Goal: Task Accomplishment & Management: Manage account settings

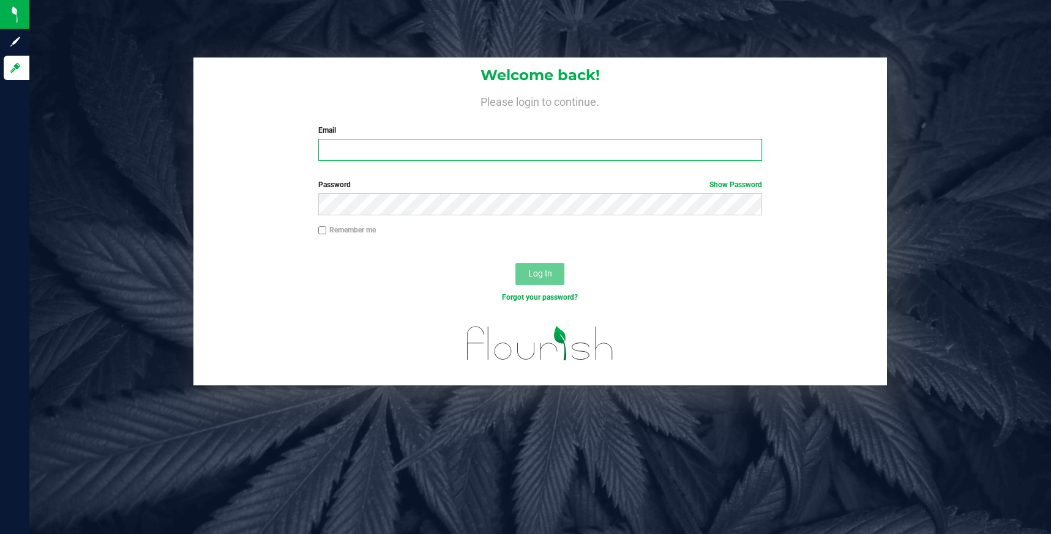
type input "[EMAIL_ADDRESS][DOMAIN_NAME]"
click at [527, 275] on button "Log In" at bounding box center [539, 274] width 49 height 22
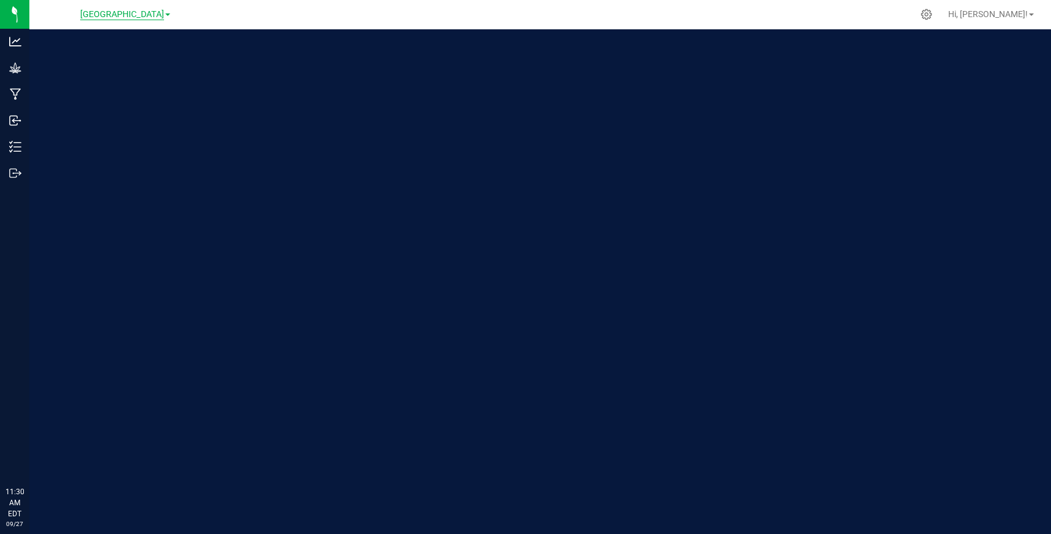
click at [142, 10] on span "[GEOGRAPHIC_DATA]" at bounding box center [122, 14] width 84 height 11
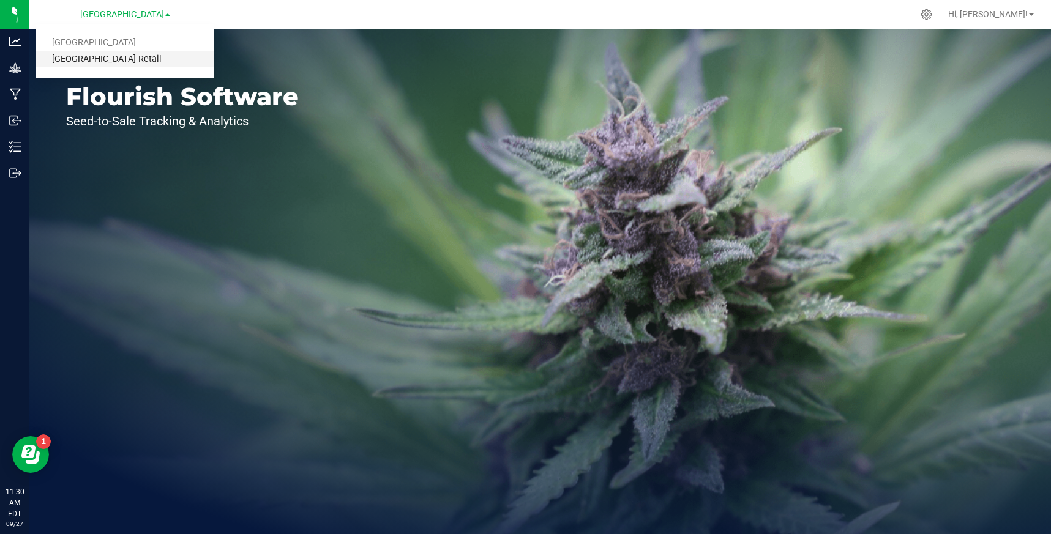
click at [124, 58] on link "[GEOGRAPHIC_DATA] Retail" at bounding box center [124, 59] width 179 height 17
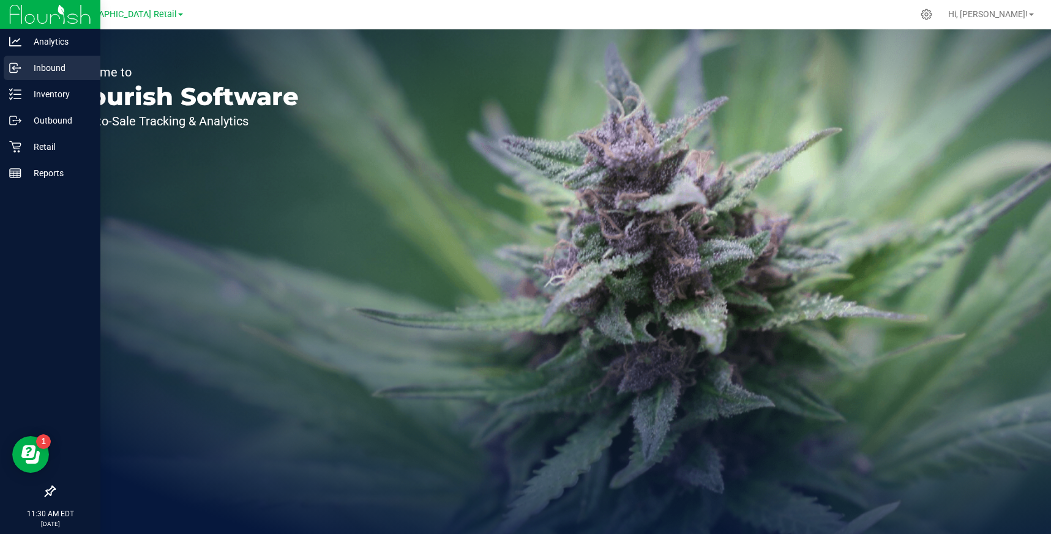
click at [44, 65] on p "Inbound" at bounding box center [57, 68] width 73 height 15
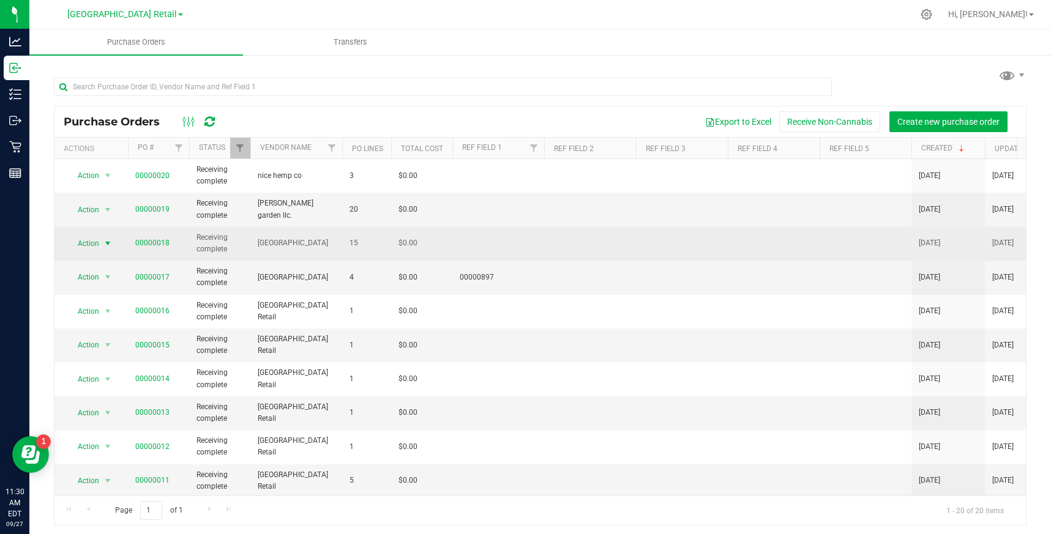
click at [106, 242] on span "select" at bounding box center [108, 244] width 10 height 10
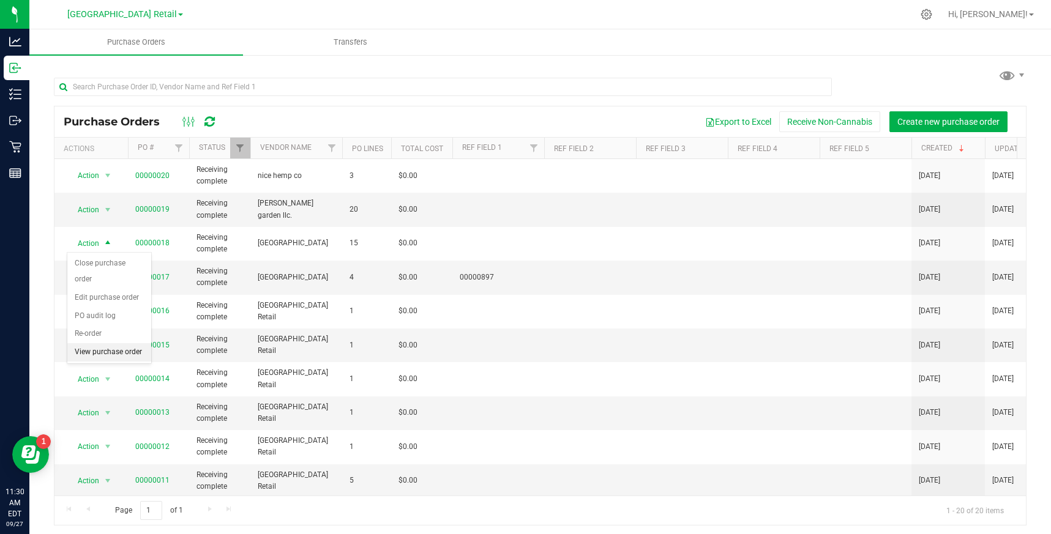
click at [108, 351] on li "View purchase order" at bounding box center [109, 352] width 84 height 18
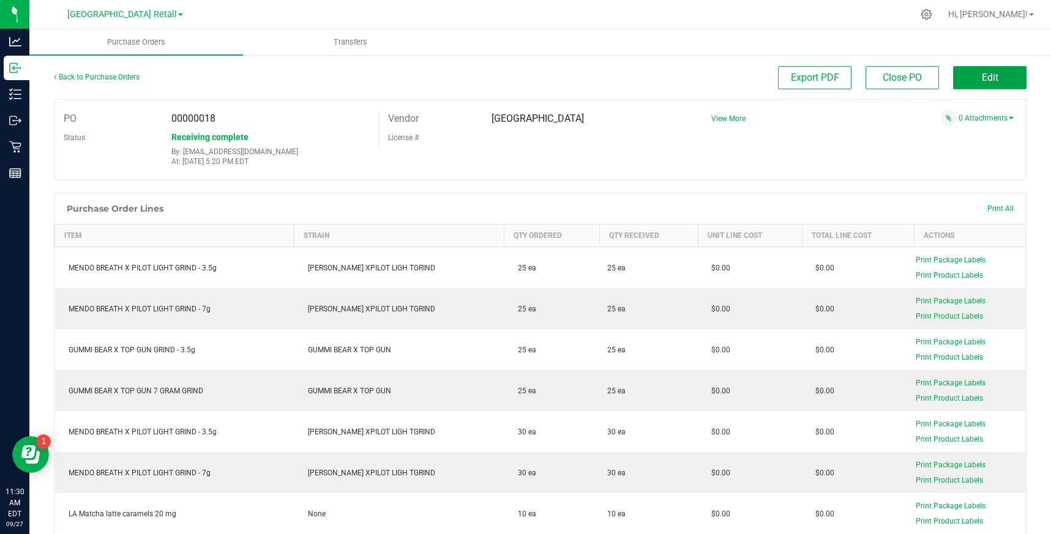
click at [982, 78] on span "Edit" at bounding box center [990, 78] width 17 height 12
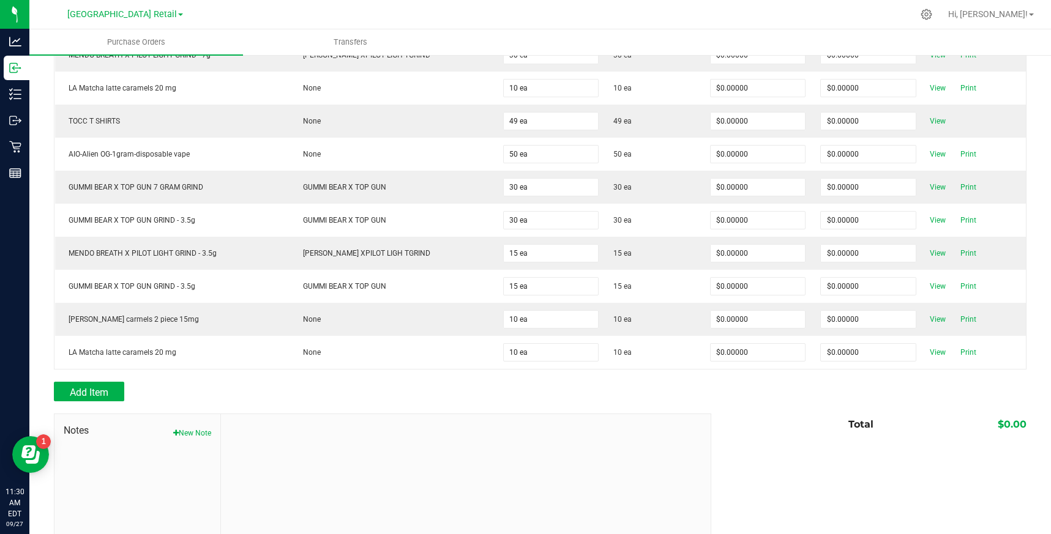
scroll to position [377, 0]
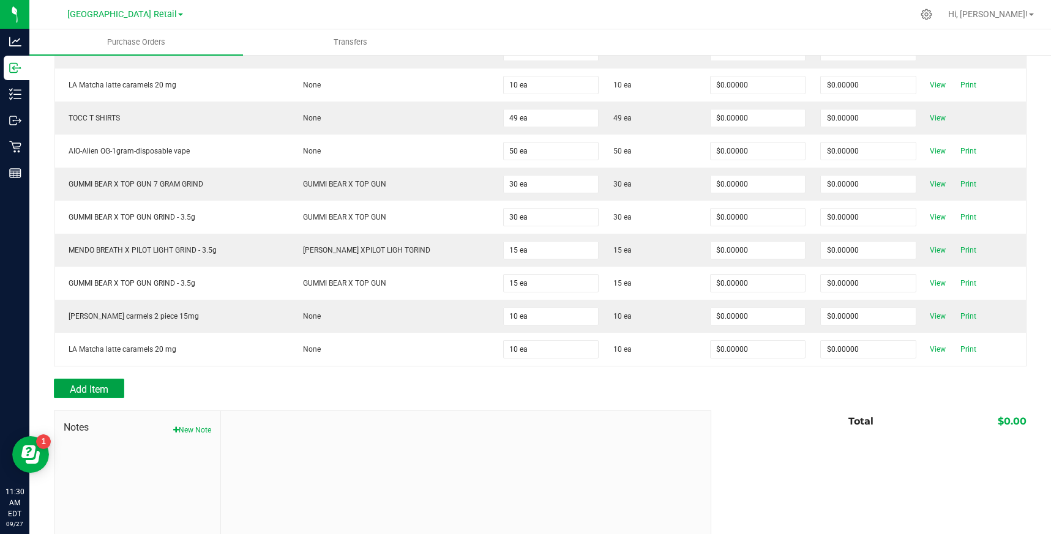
click at [90, 395] on button "Add Item" at bounding box center [89, 389] width 70 height 20
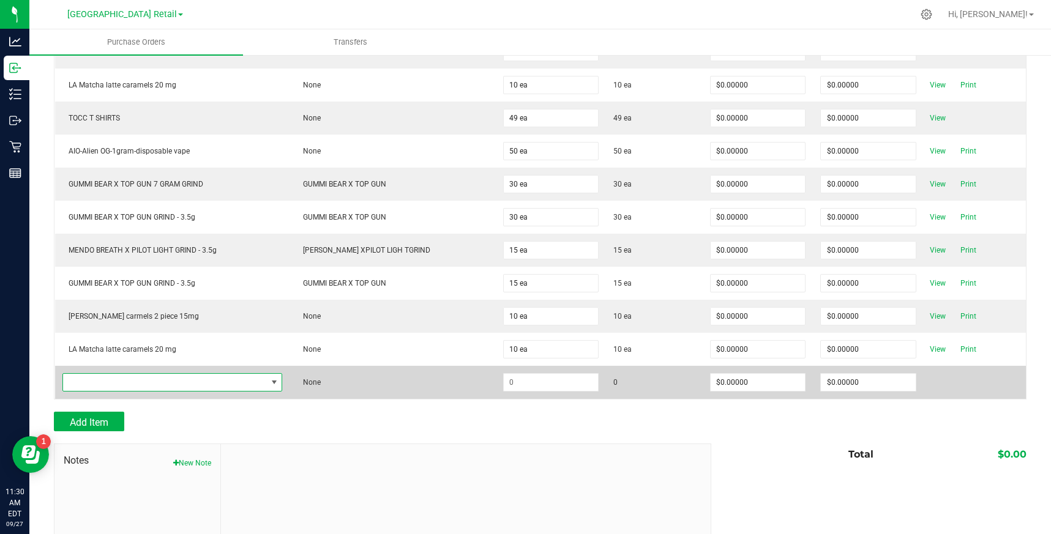
click at [277, 384] on span "NO DATA FOUND" at bounding box center [274, 383] width 10 height 10
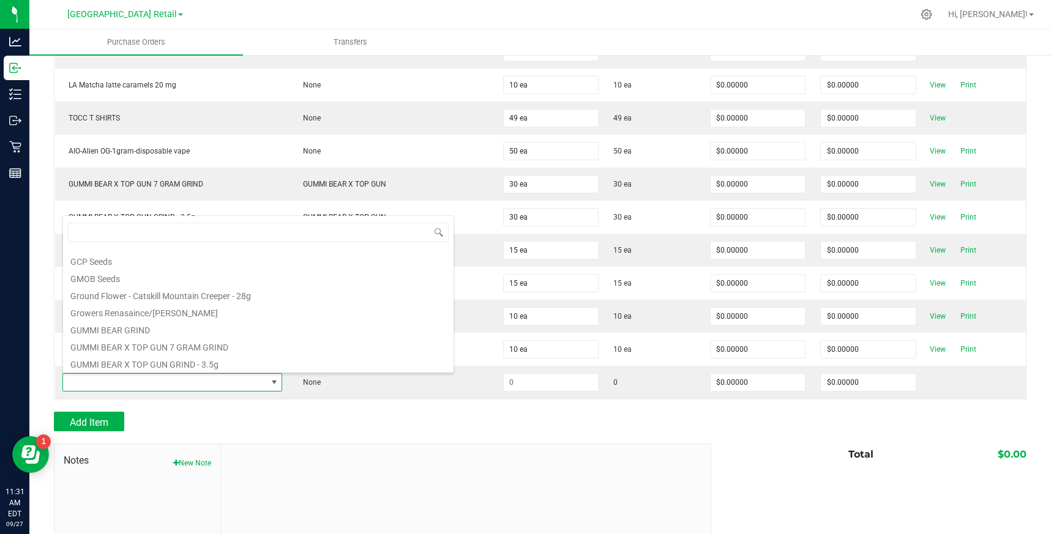
scroll to position [671, 0]
click at [175, 363] on li "GUMMI BEAR X TOP GUN GRIND - 3.5g" at bounding box center [258, 357] width 390 height 17
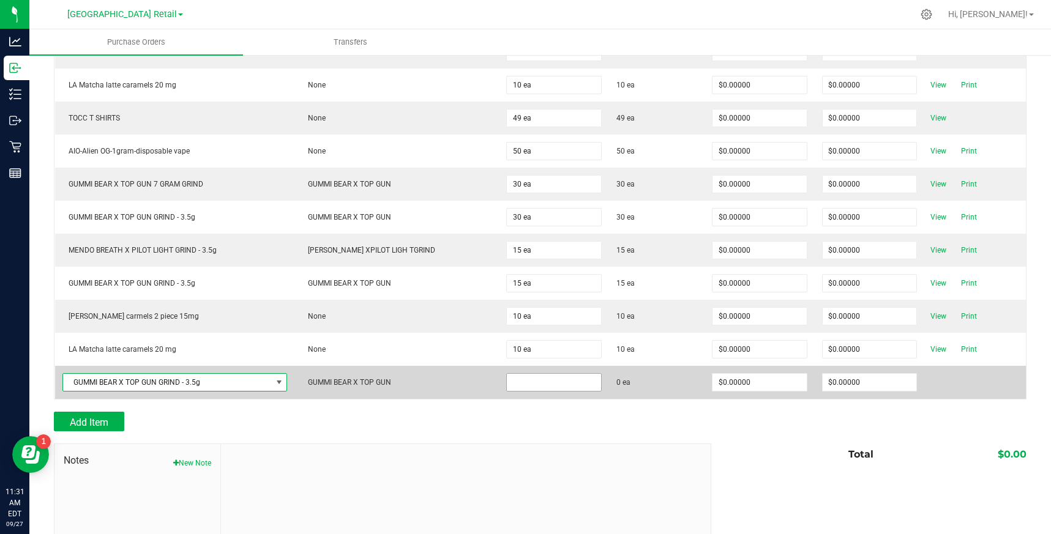
click at [512, 384] on input at bounding box center [554, 382] width 94 height 17
type input "10 ea"
click at [936, 393] on td at bounding box center [975, 382] width 102 height 33
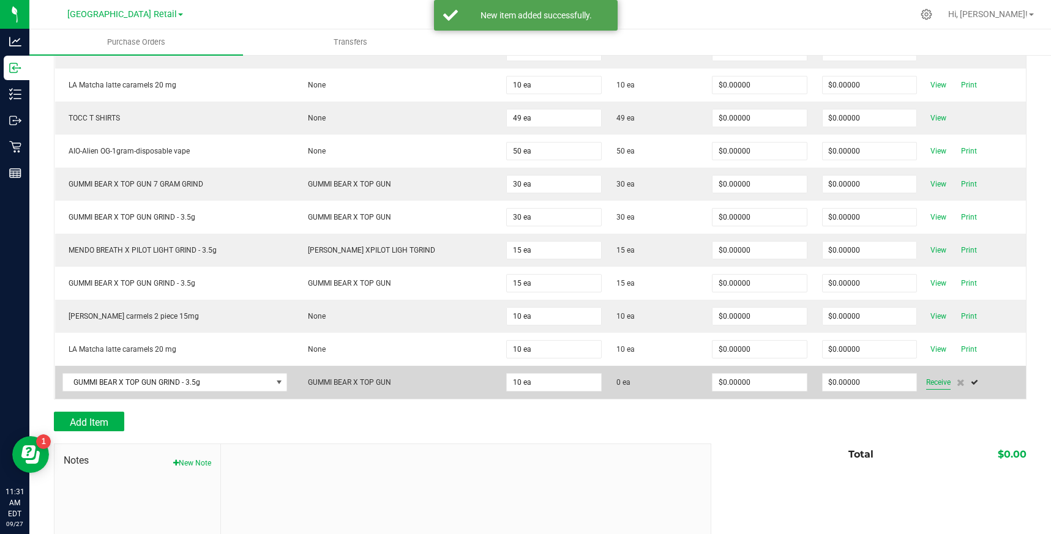
click at [928, 382] on span "Receive" at bounding box center [938, 382] width 24 height 15
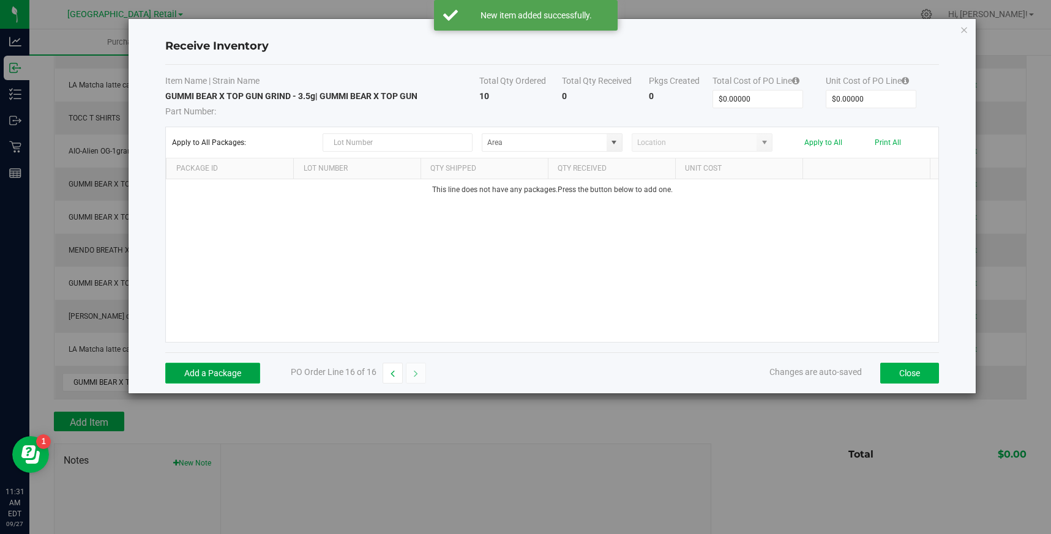
click at [227, 368] on button "Add a Package" at bounding box center [212, 373] width 95 height 21
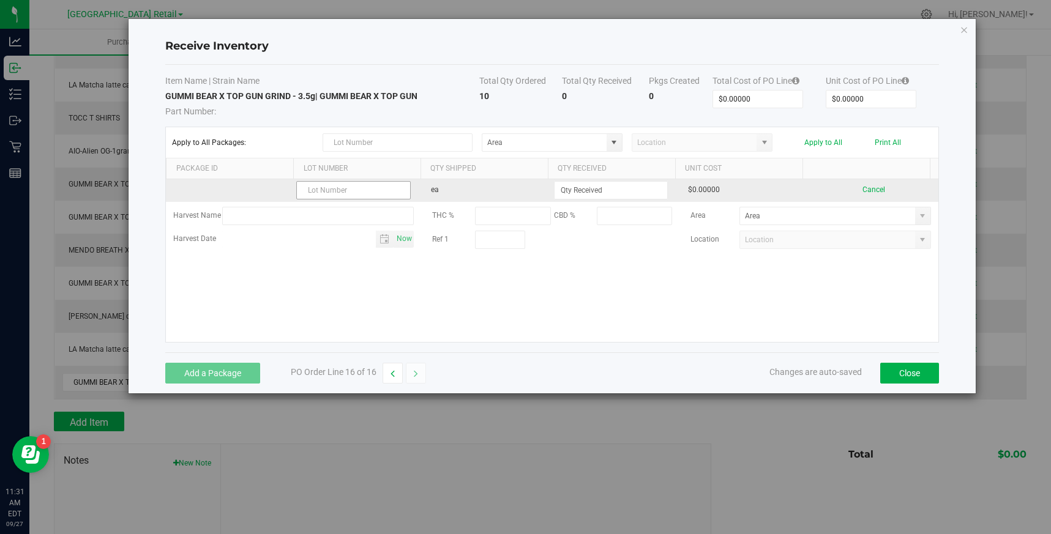
click at [367, 189] on input "text" at bounding box center [353, 190] width 114 height 18
type input "GBXTGGF-3525"
click at [562, 195] on input at bounding box center [610, 190] width 113 height 17
type input "10 ea"
click at [835, 193] on kendo-grid-list "GBXTGGF-3525 ea 10 ea $0.00000 Cancel Harvest Name THC % CBD % Area Harvest Dat…" at bounding box center [552, 260] width 772 height 163
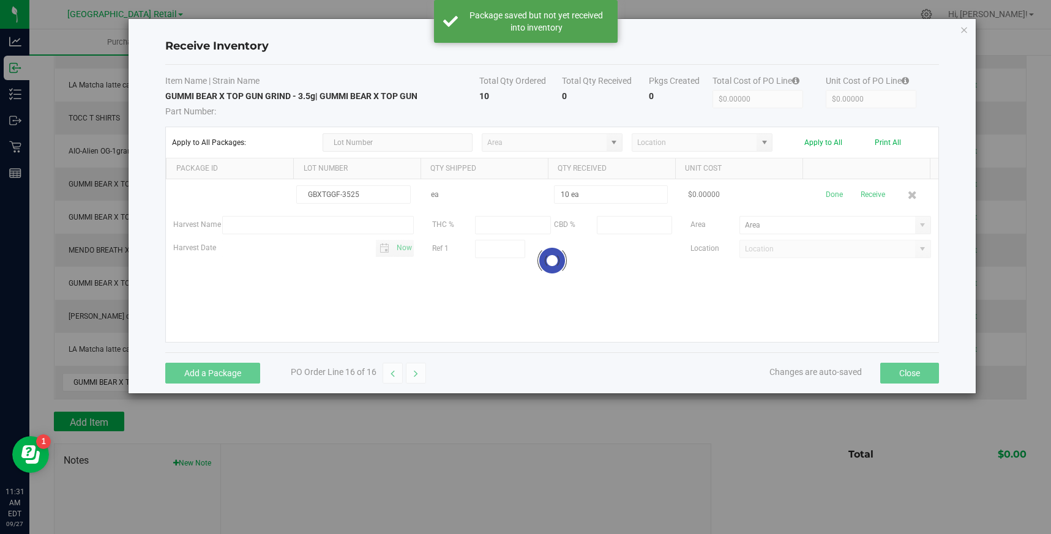
scroll to position [357, 0]
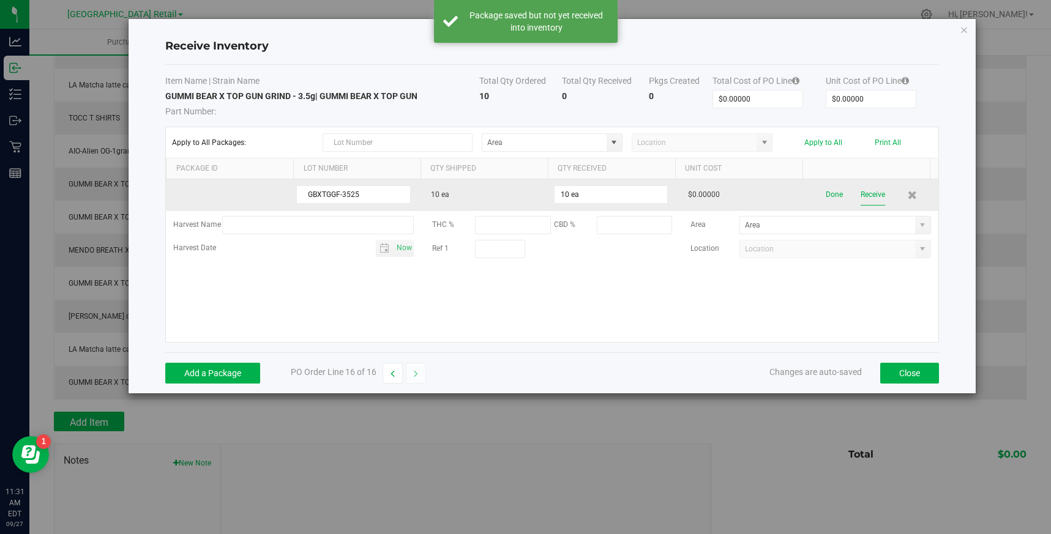
click at [861, 194] on button "Receive" at bounding box center [872, 194] width 24 height 21
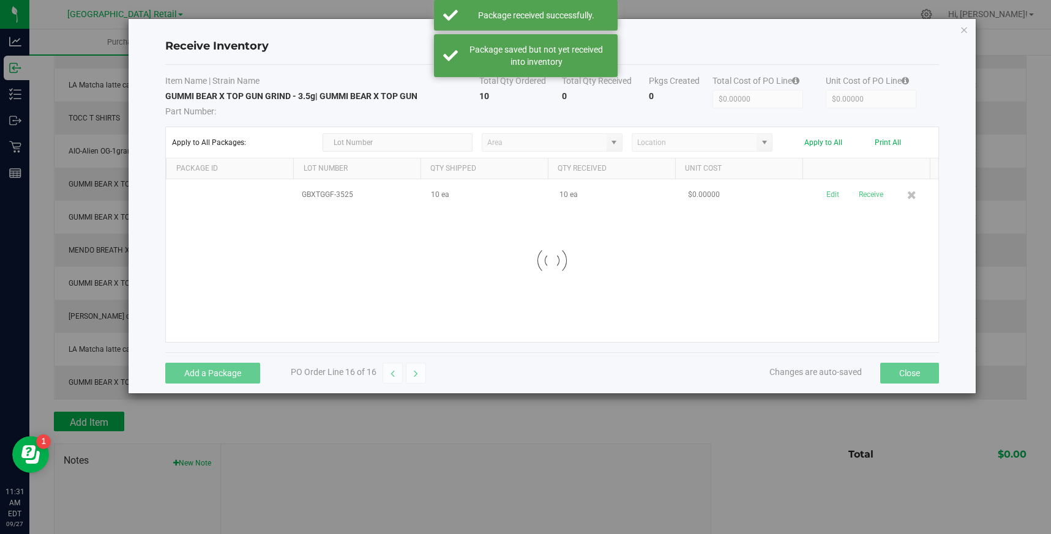
scroll to position [378, 0]
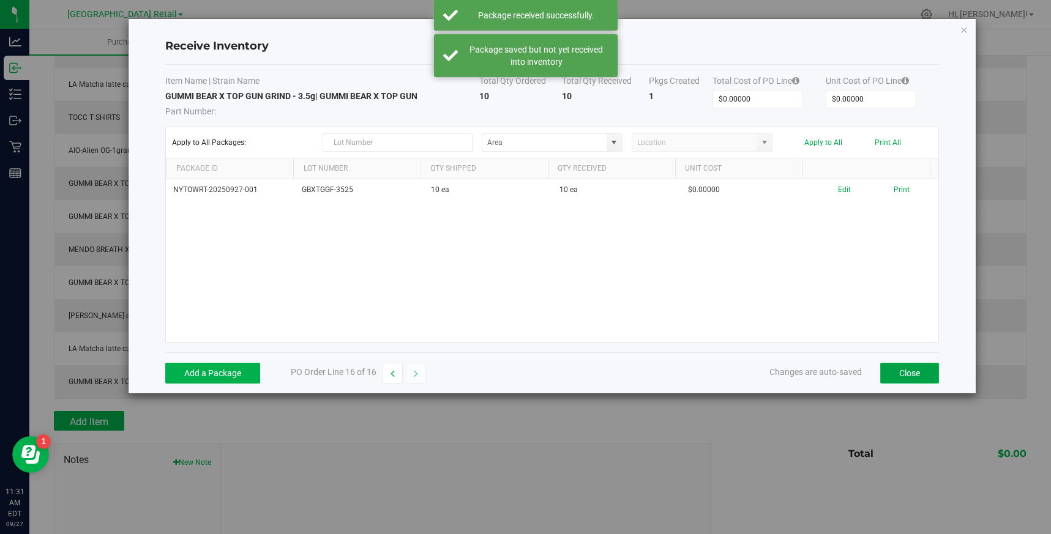
click at [918, 371] on button "Close" at bounding box center [909, 373] width 59 height 21
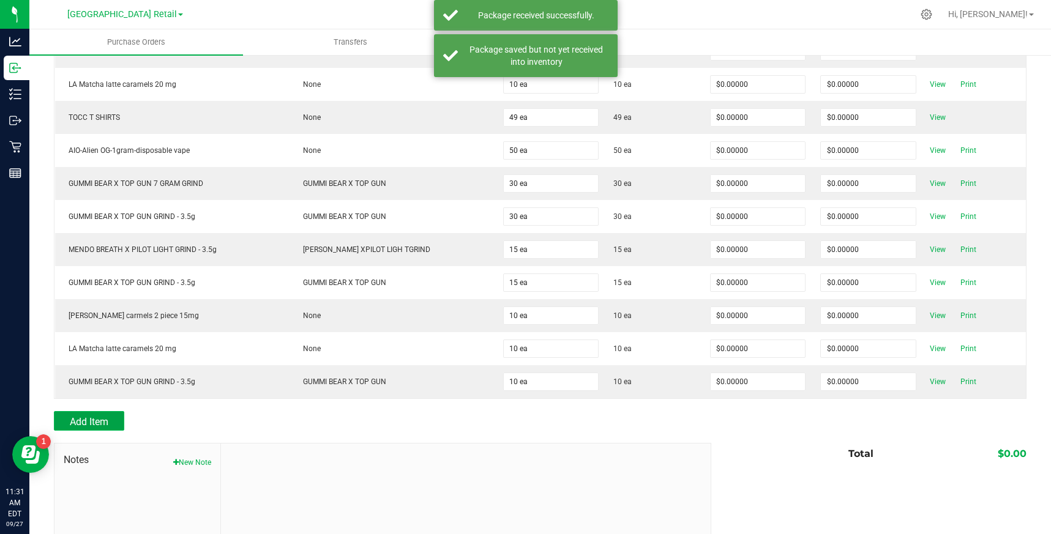
click at [100, 425] on span "Add Item" at bounding box center [89, 422] width 39 height 12
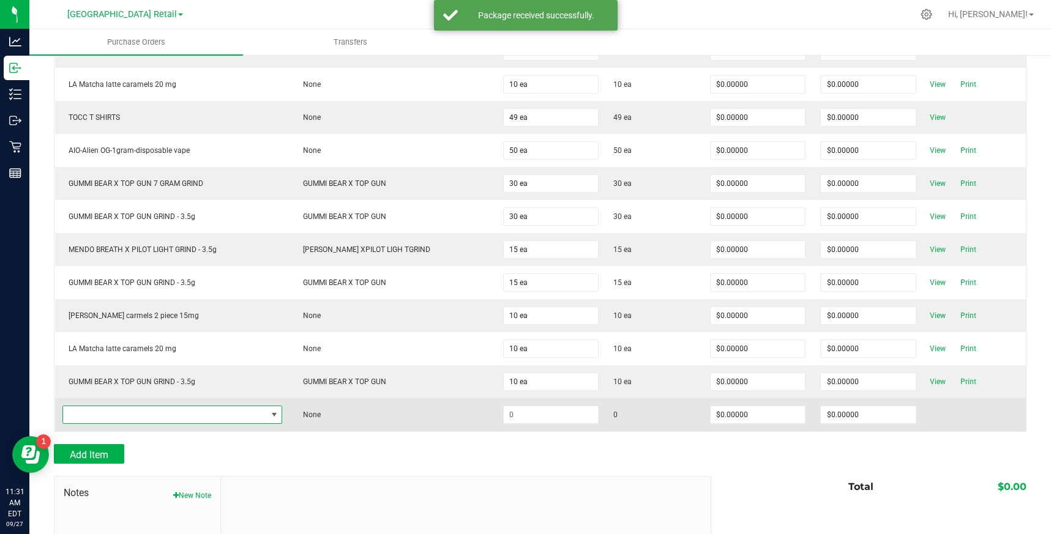
click at [270, 411] on span "NO DATA FOUND" at bounding box center [274, 415] width 10 height 10
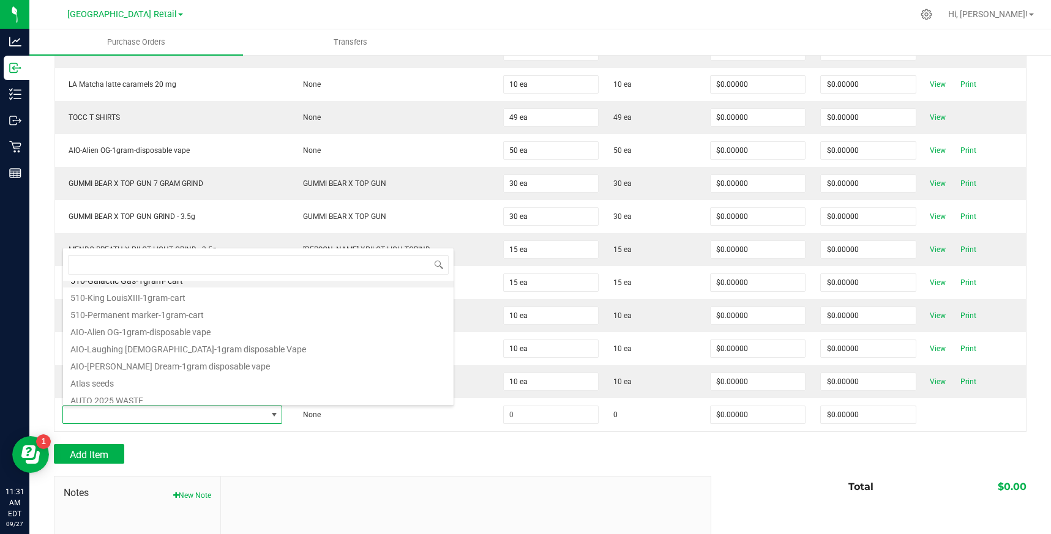
scroll to position [0, 0]
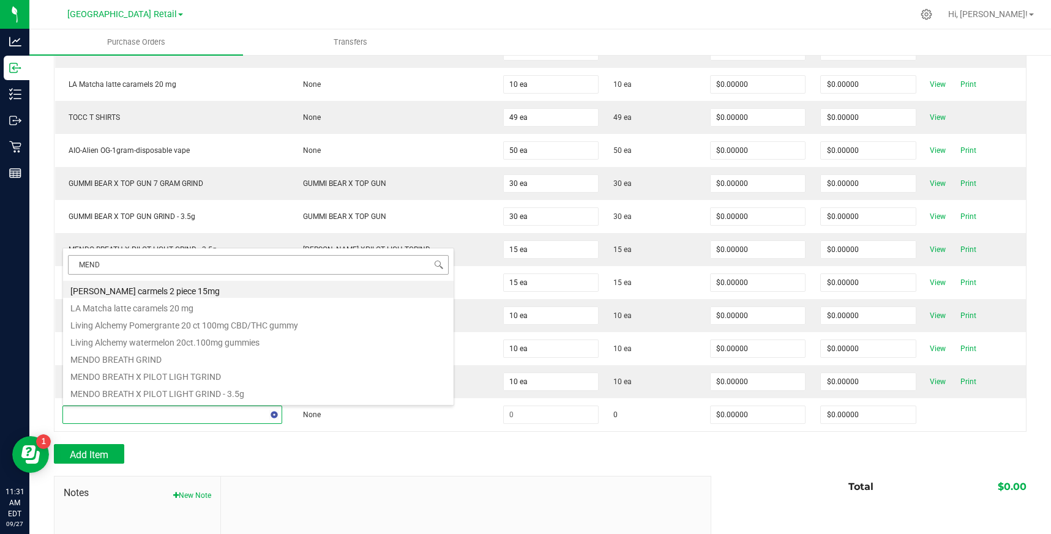
type input "MENDO"
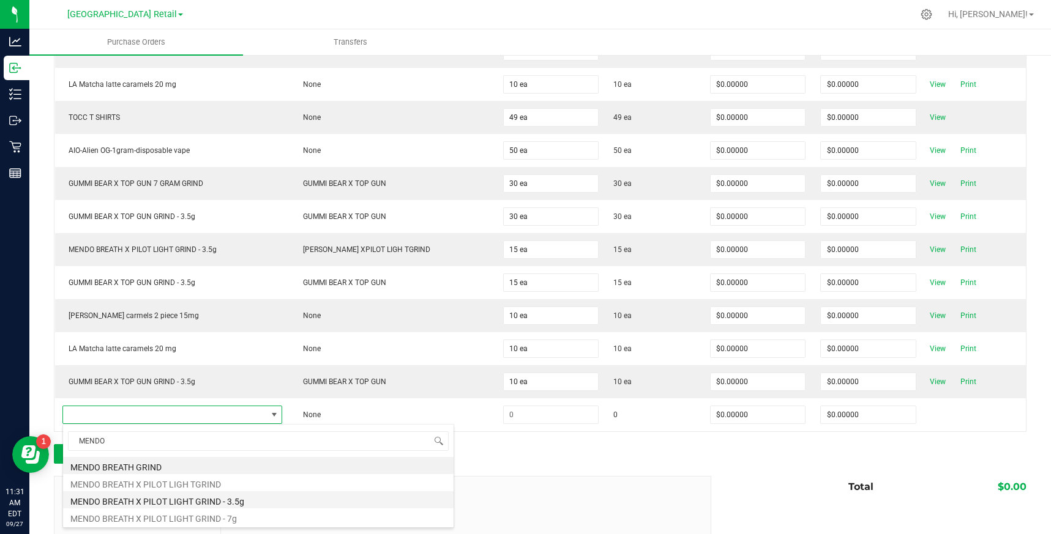
click at [225, 501] on li "MENDO BREATH X PILOT LIGHT GRIND - 3.5g" at bounding box center [258, 499] width 390 height 17
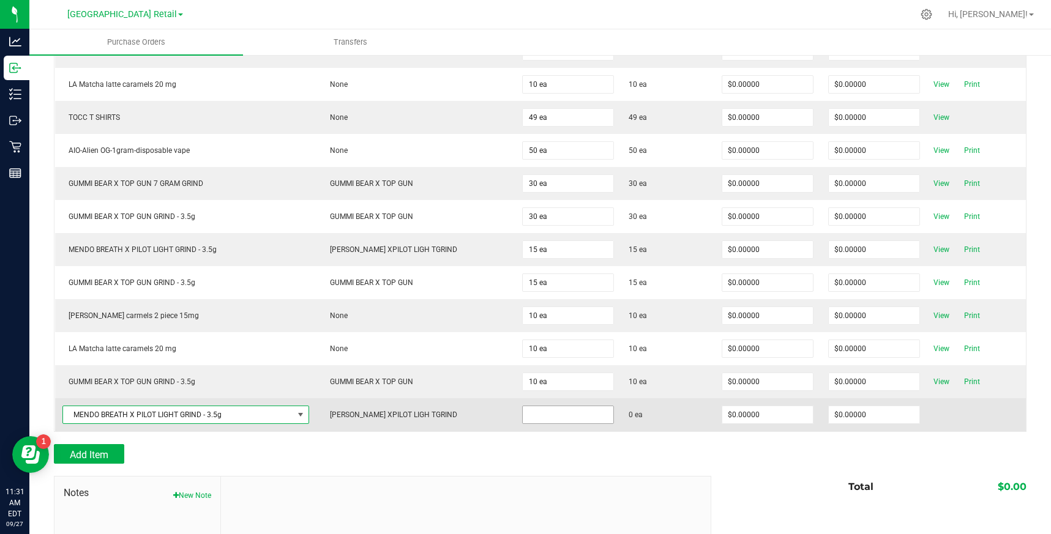
click at [548, 415] on input at bounding box center [568, 414] width 91 height 17
type input "10 ea"
click at [947, 427] on td at bounding box center [976, 414] width 99 height 33
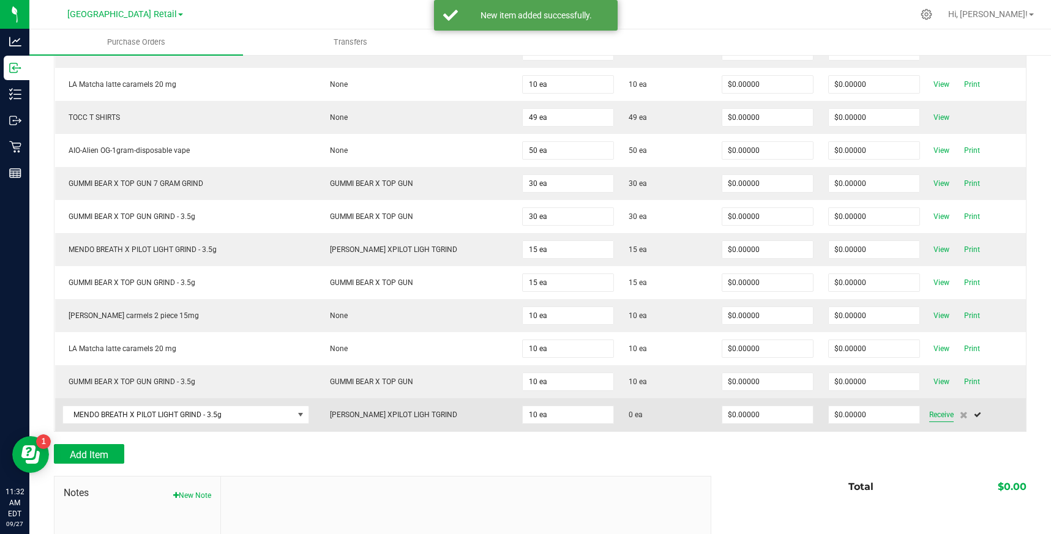
click at [929, 413] on span "Receive" at bounding box center [941, 415] width 24 height 15
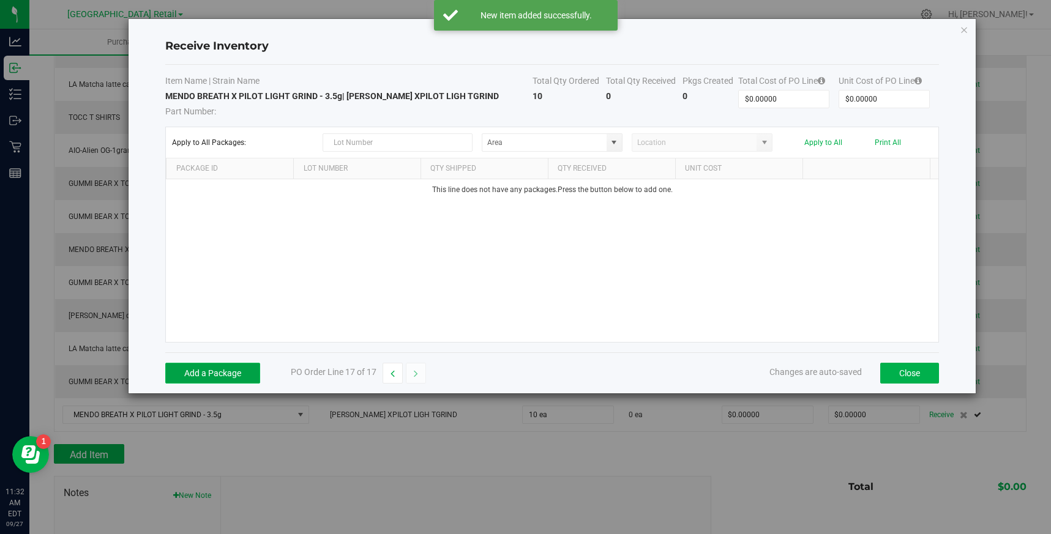
click at [178, 370] on button "Add a Package" at bounding box center [212, 373] width 95 height 21
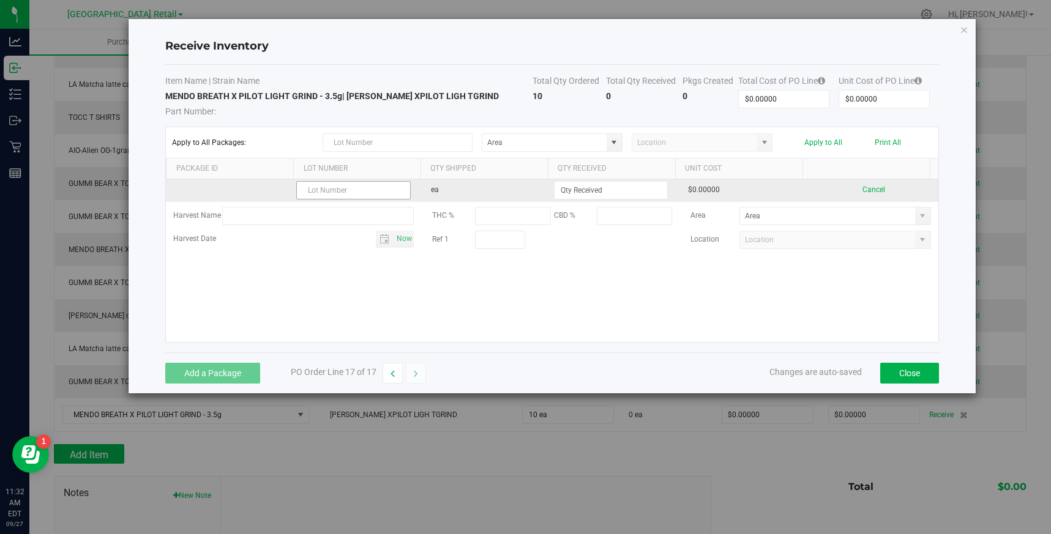
click at [333, 190] on input "text" at bounding box center [353, 190] width 114 height 18
type input "MBXPLGF-3525"
click at [616, 192] on input at bounding box center [610, 190] width 113 height 17
type input "10 ea"
click at [900, 193] on kendo-grid-list "MBXPLGF-3525 ea 10 ea $0.00000 Cancel Harvest Name THC % CBD % Area Harvest Dat…" at bounding box center [552, 260] width 772 height 163
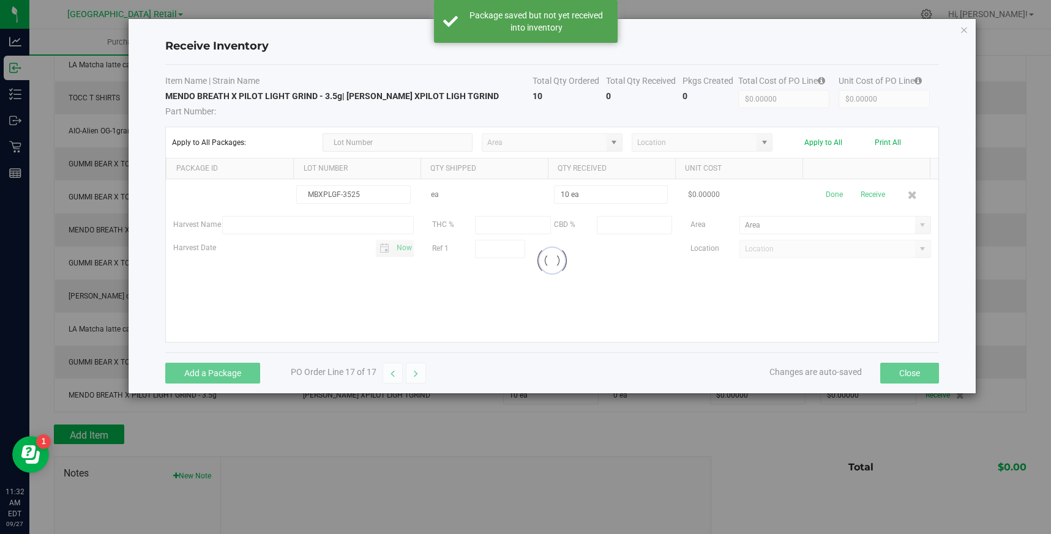
scroll to position [358, 0]
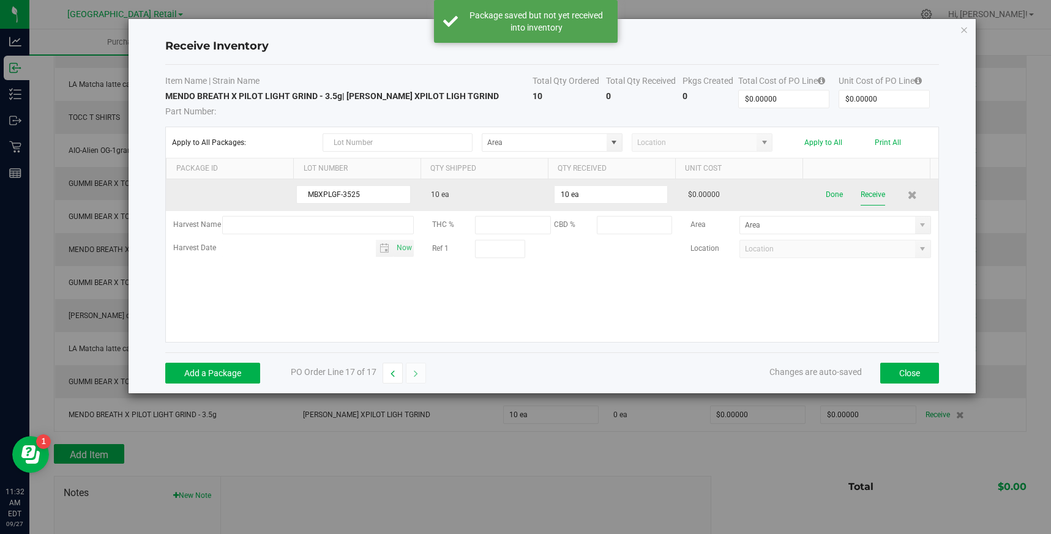
click at [860, 195] on button "Receive" at bounding box center [872, 194] width 24 height 21
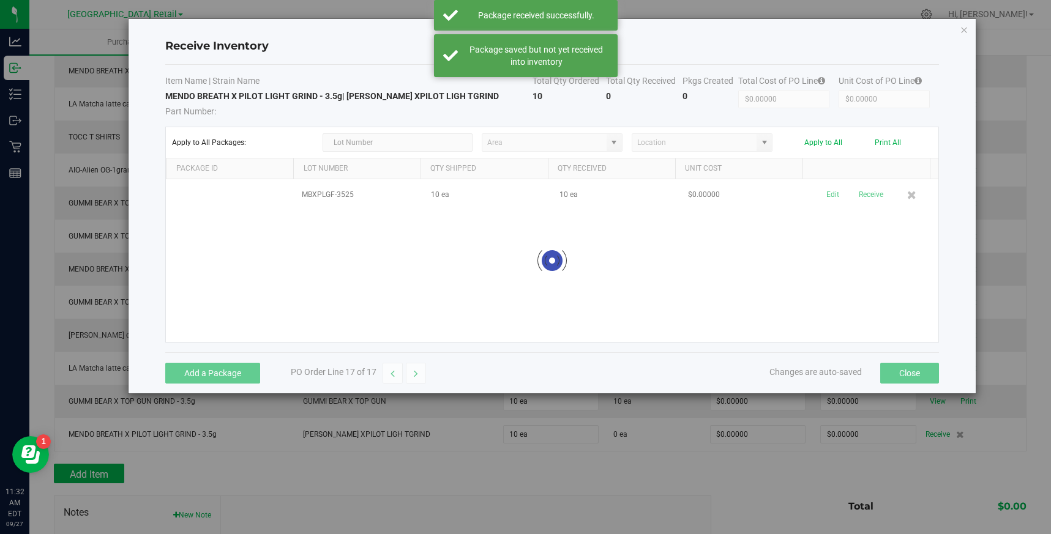
scroll to position [378, 0]
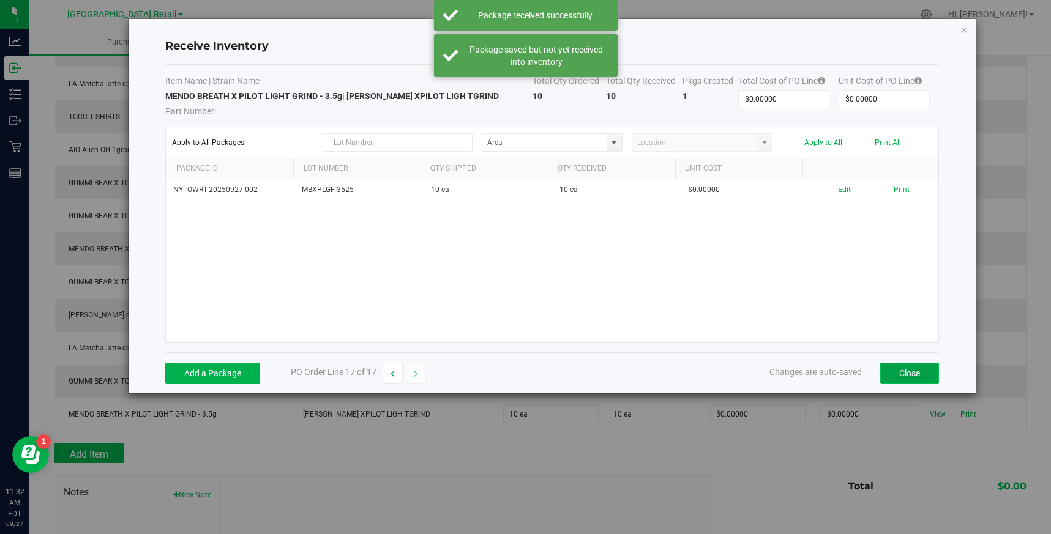
click at [896, 373] on button "Close" at bounding box center [909, 373] width 59 height 21
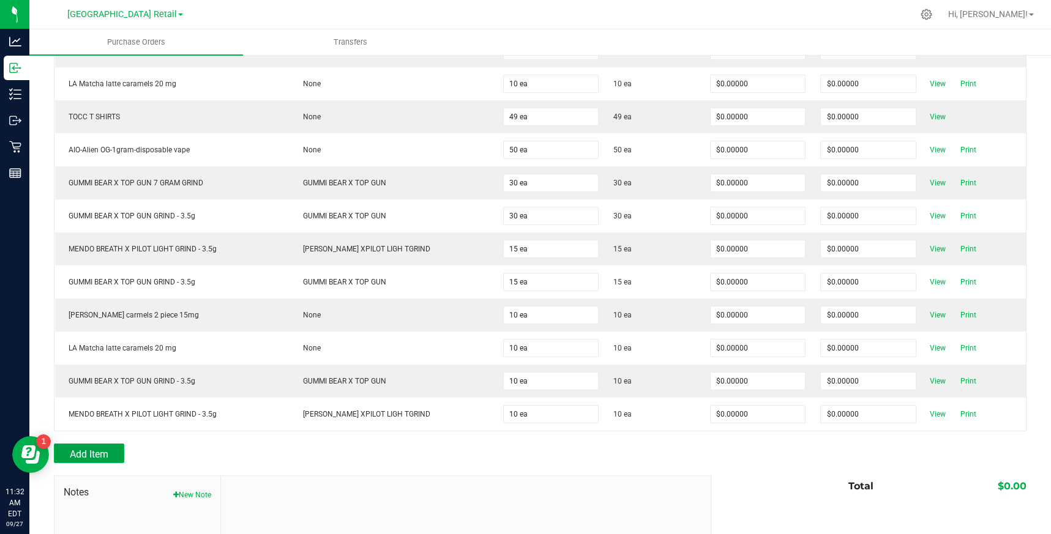
click at [96, 449] on span "Add Item" at bounding box center [89, 455] width 39 height 12
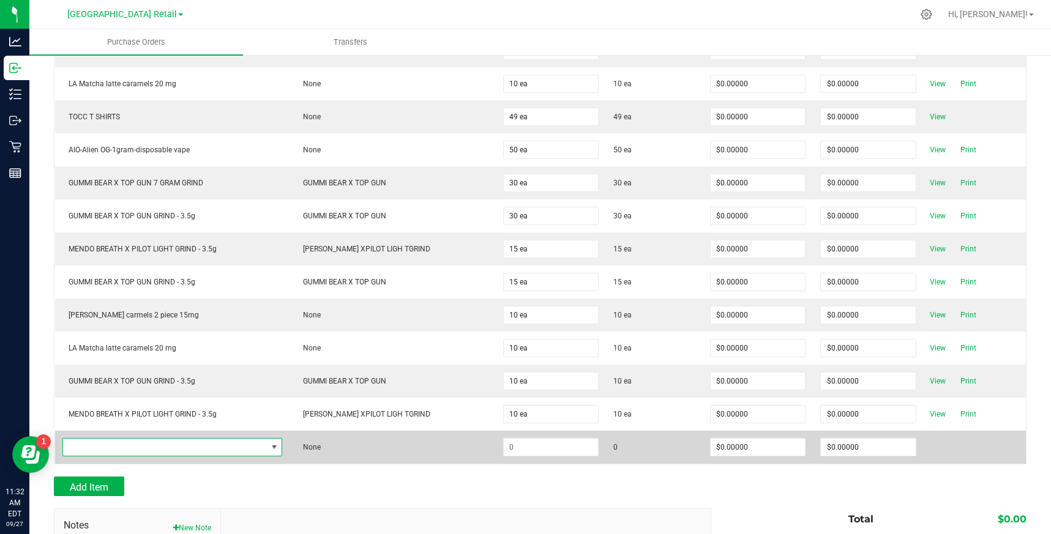
click at [174, 445] on span "NO DATA FOUND" at bounding box center [165, 447] width 204 height 17
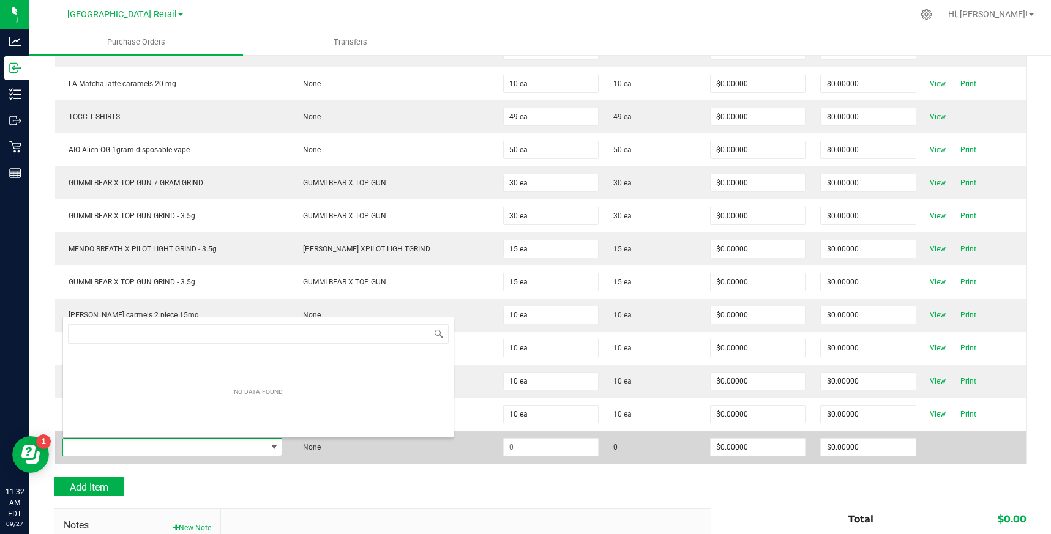
scroll to position [18, 217]
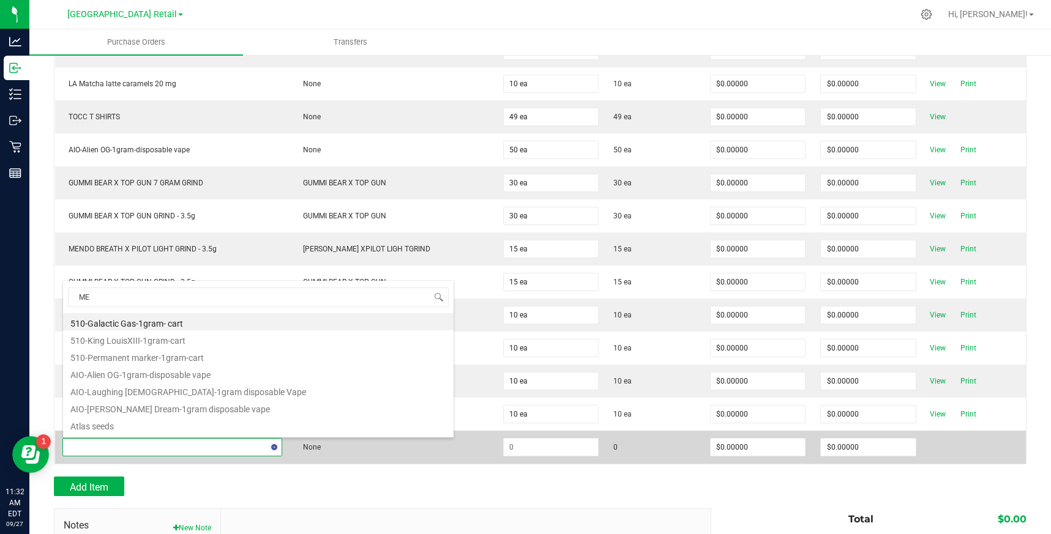
type input "MEN"
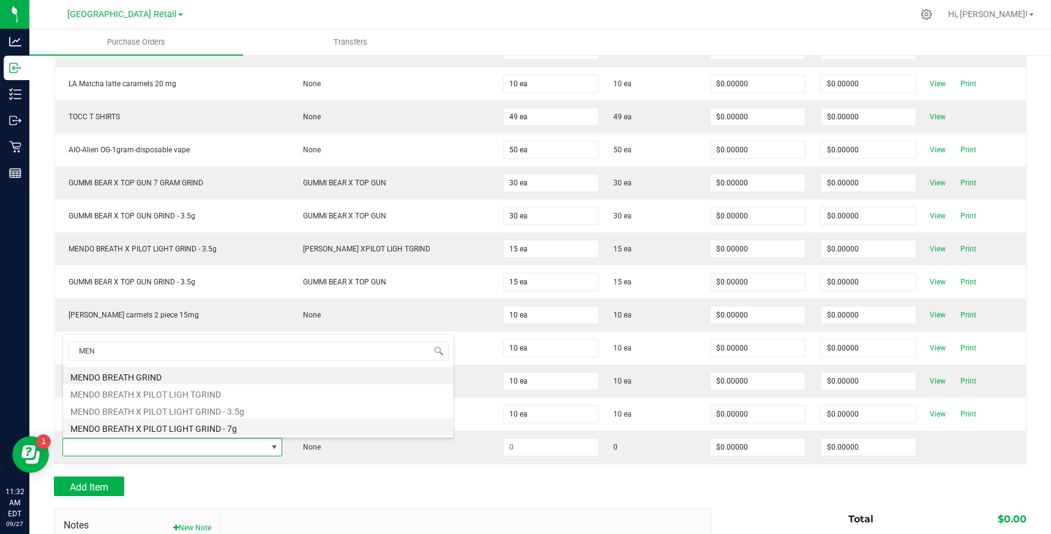
click at [189, 427] on li "MENDO BREATH X PILOT LIGHT GRIND - 7g" at bounding box center [258, 427] width 390 height 17
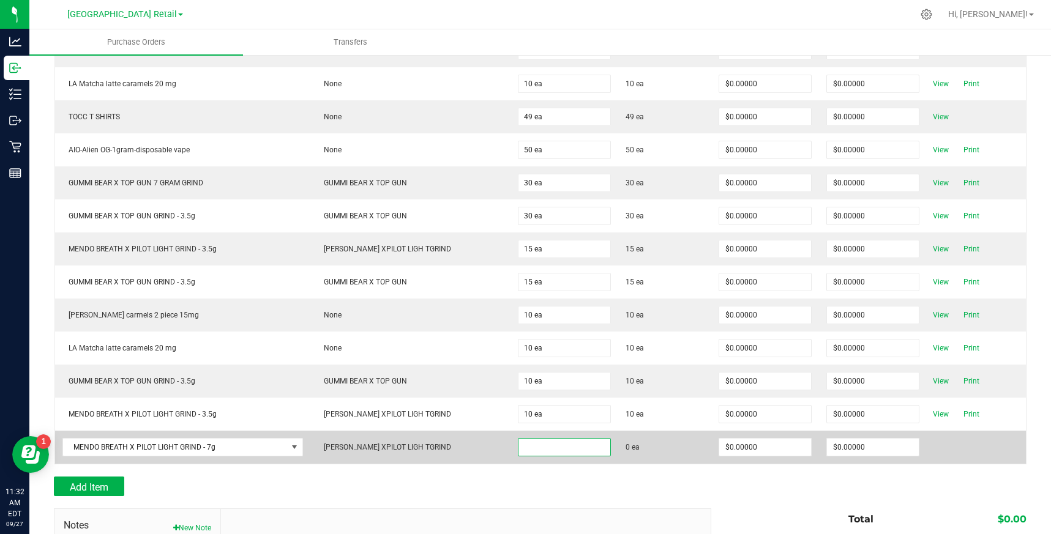
click at [589, 452] on input at bounding box center [564, 447] width 92 height 17
type input "10 ea"
click at [974, 450] on td at bounding box center [975, 447] width 99 height 33
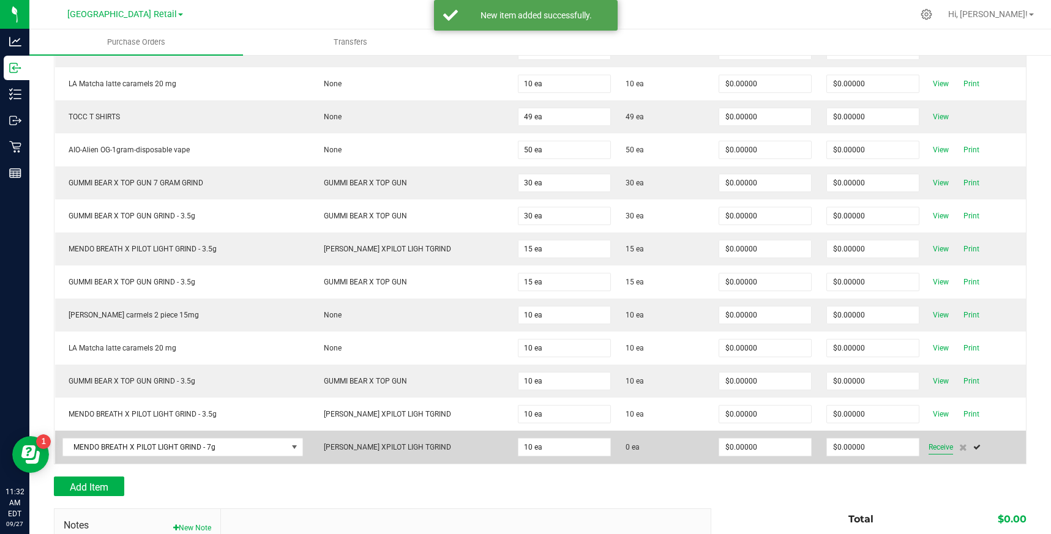
click at [937, 448] on span "Receive" at bounding box center [940, 447] width 24 height 15
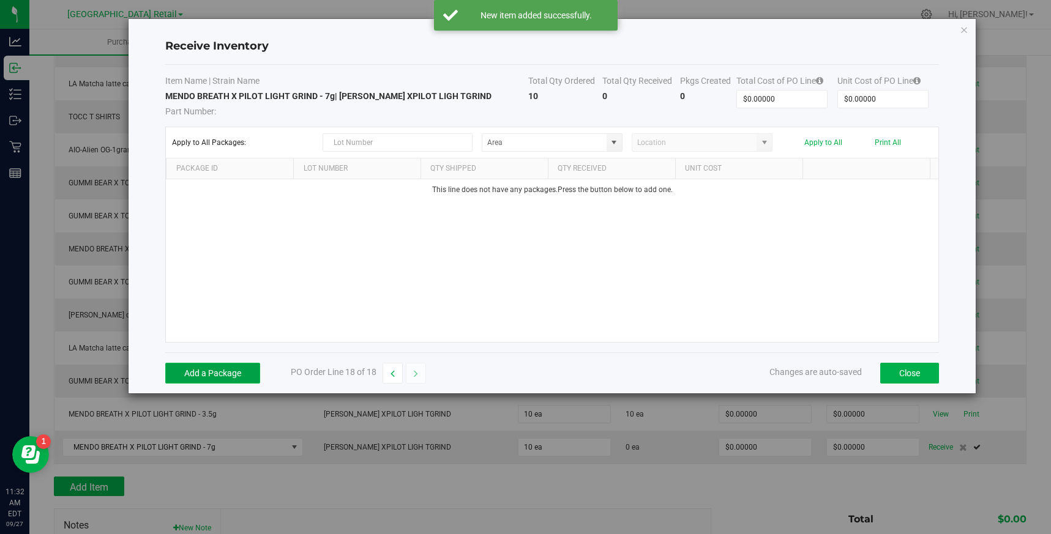
click at [239, 379] on button "Add a Package" at bounding box center [212, 373] width 95 height 21
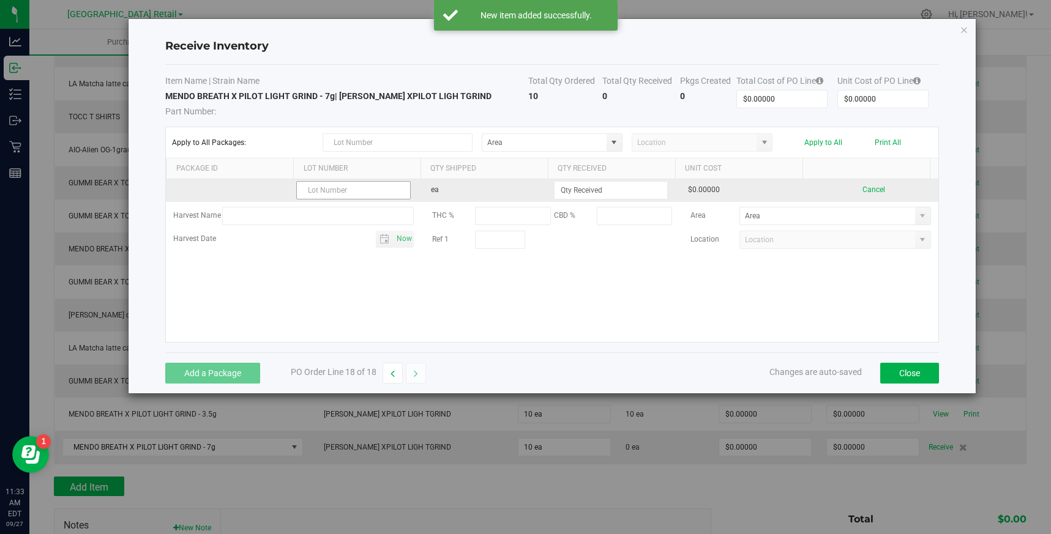
click at [363, 186] on input "text" at bounding box center [353, 190] width 114 height 18
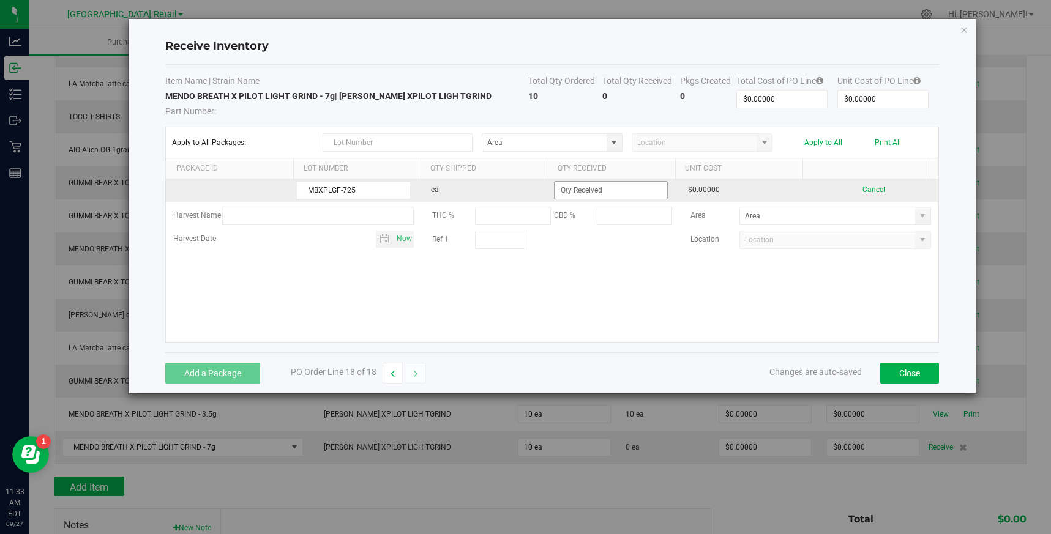
type input "MBXPLGF-725"
click at [609, 194] on input at bounding box center [610, 190] width 113 height 17
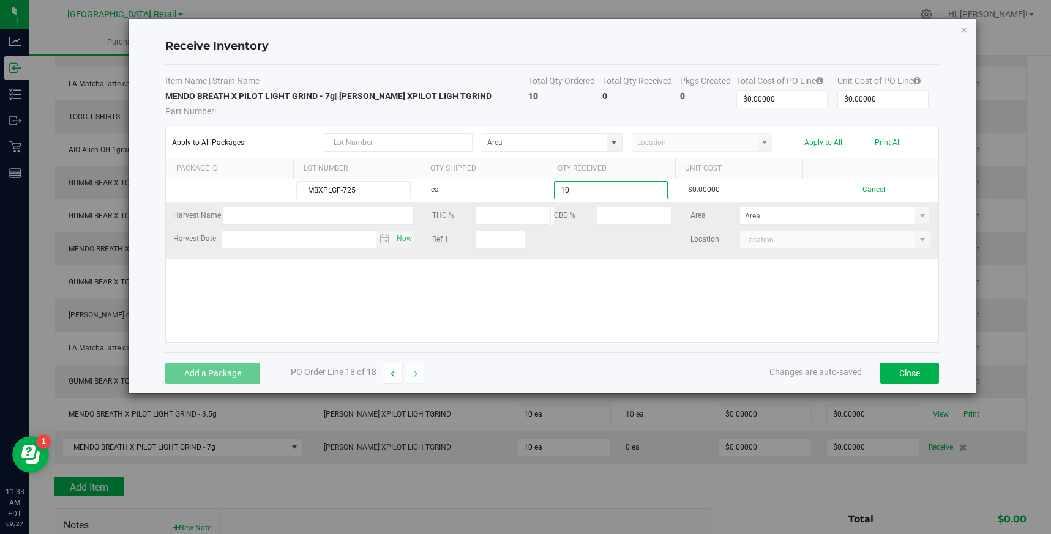
type input "10 ea"
click at [763, 201] on kendo-grid-list "MBXPLGF-725 ea 10 ea $0.00000 Cancel Harvest Name THC % CBD % Area Harvest Date…" at bounding box center [552, 260] width 772 height 163
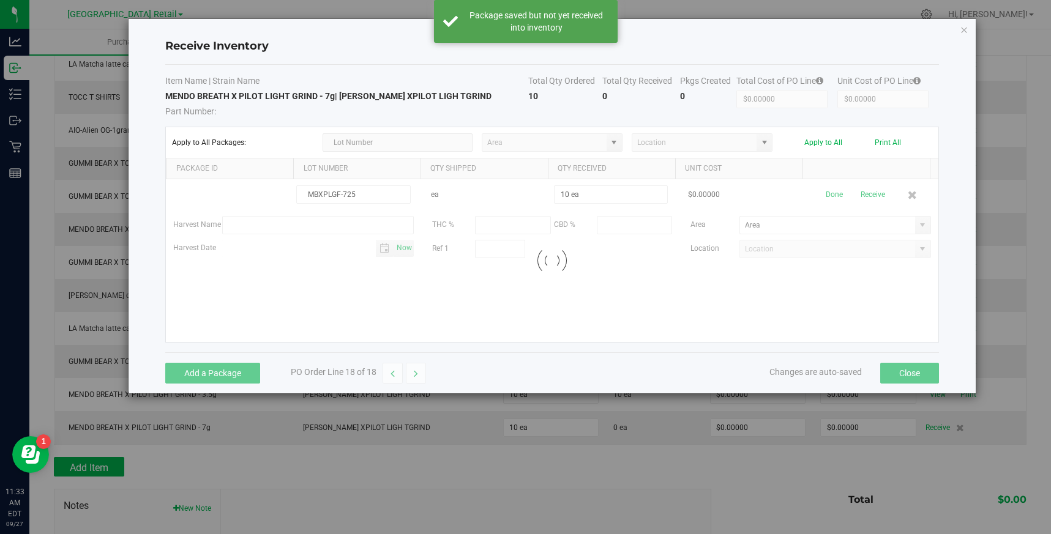
scroll to position [359, 0]
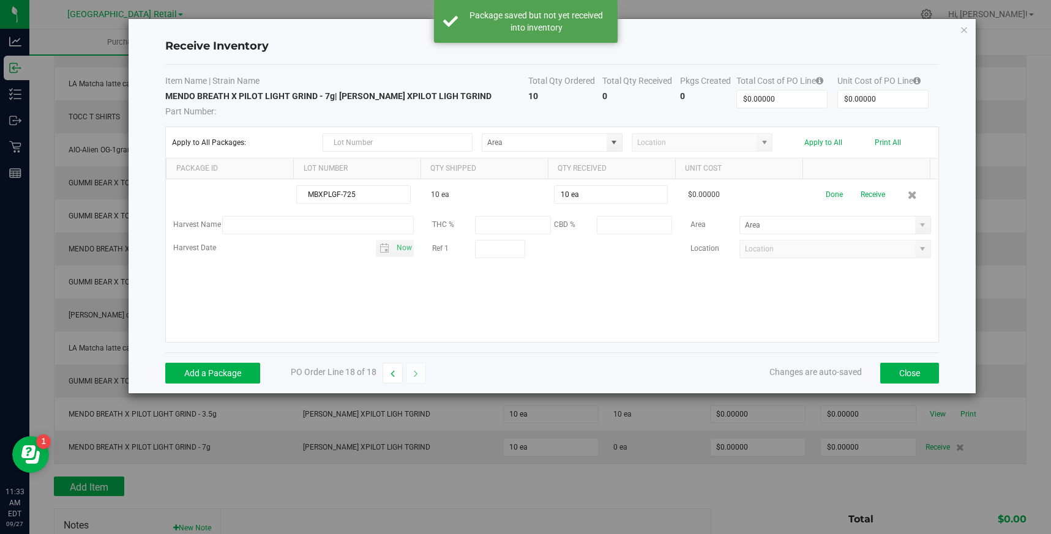
click at [766, 195] on td "$0.00000" at bounding box center [744, 195] width 129 height 32
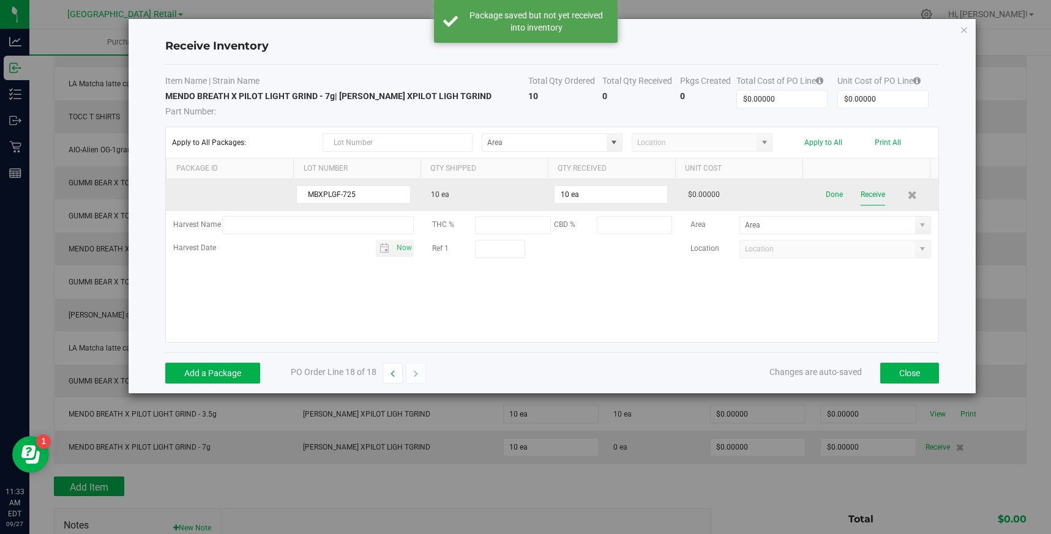
click at [866, 197] on button "Receive" at bounding box center [872, 194] width 24 height 21
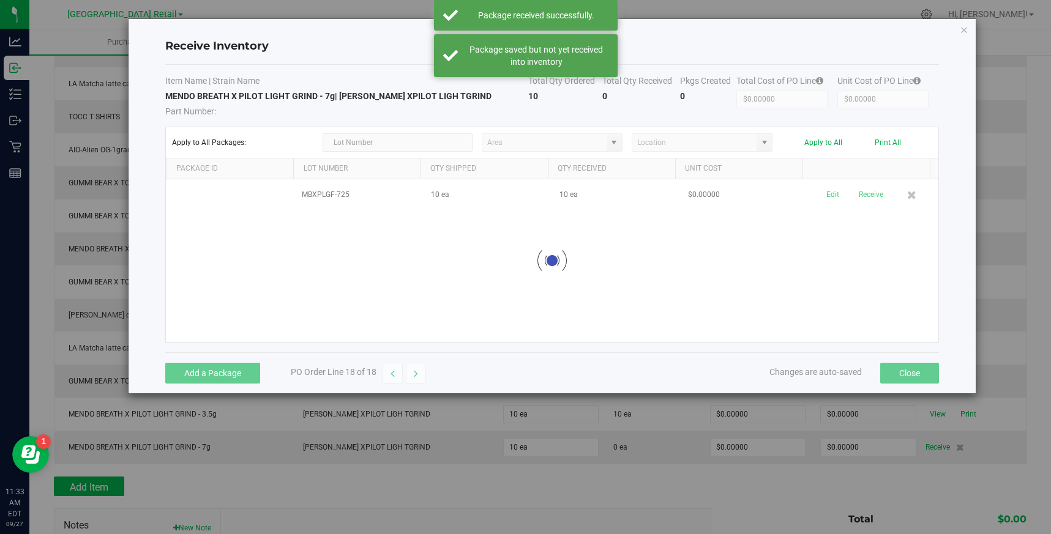
scroll to position [379, 0]
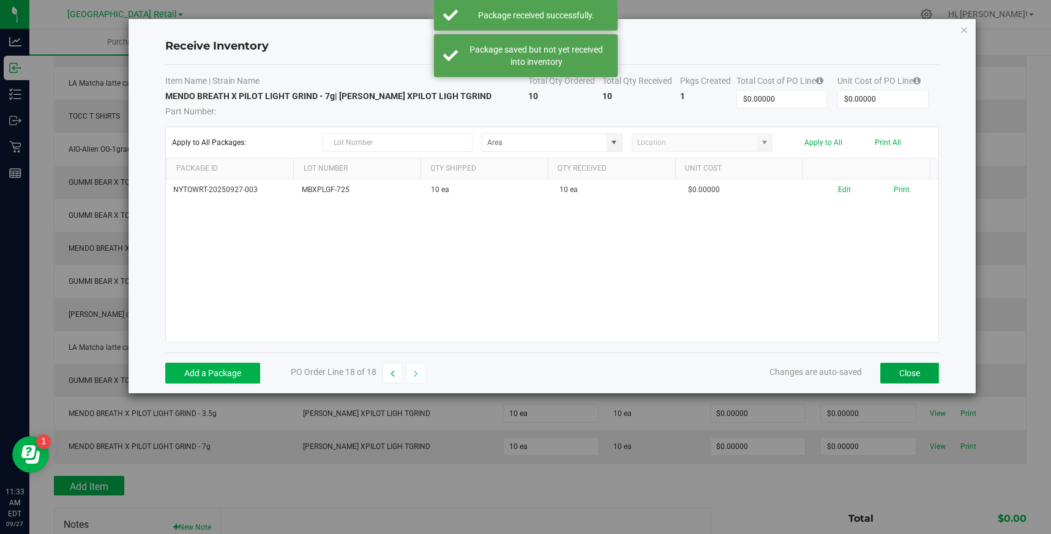
click at [919, 367] on button "Close" at bounding box center [909, 373] width 59 height 21
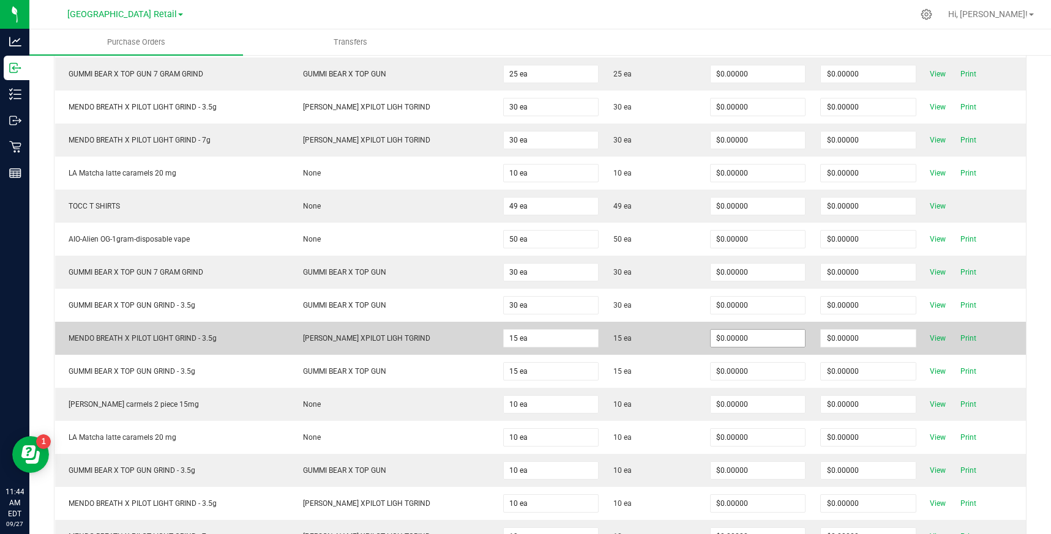
scroll to position [393, 0]
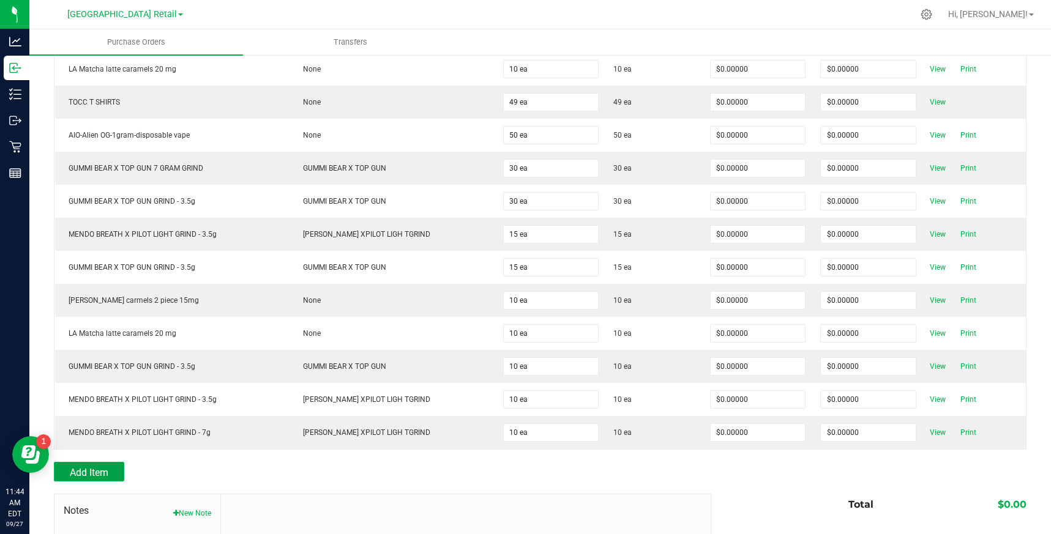
click at [97, 472] on span "Add Item" at bounding box center [89, 473] width 39 height 12
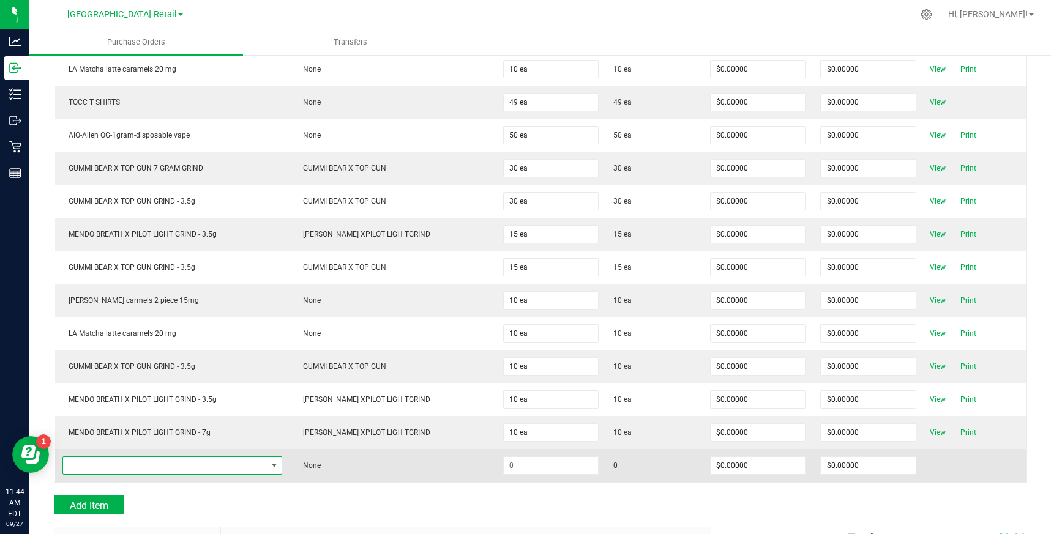
click at [264, 463] on span "NO DATA FOUND" at bounding box center [165, 465] width 204 height 17
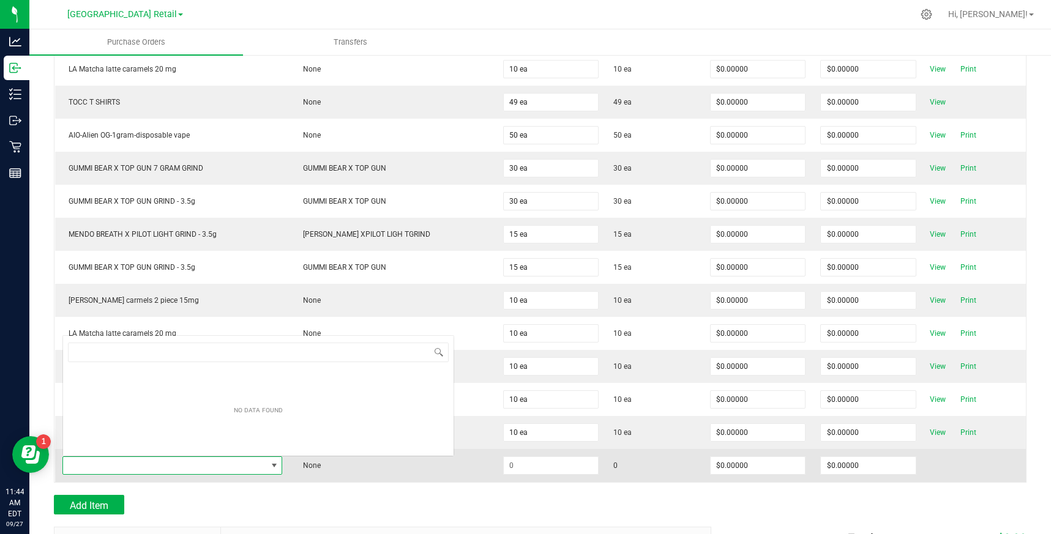
scroll to position [18, 217]
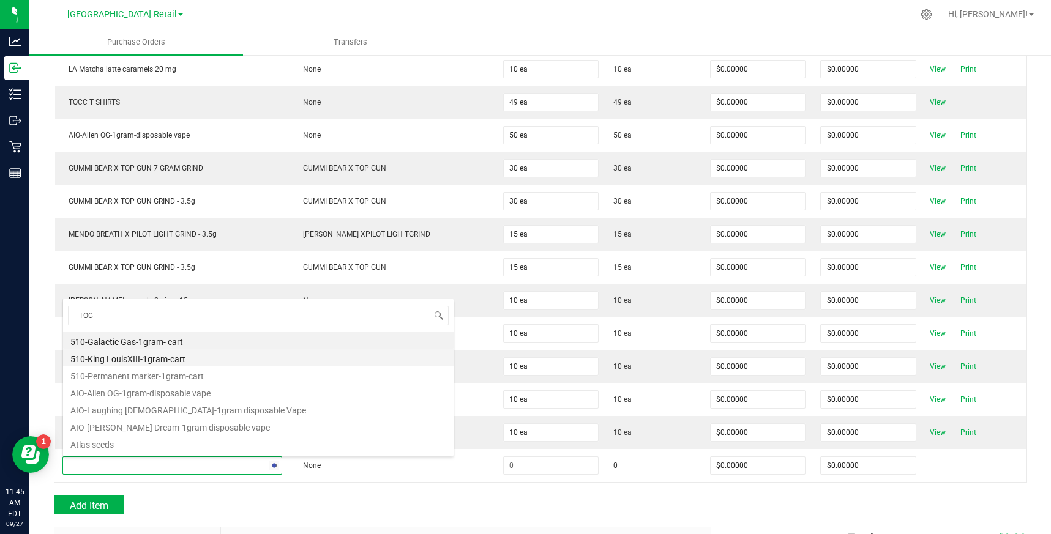
type input "TOCC"
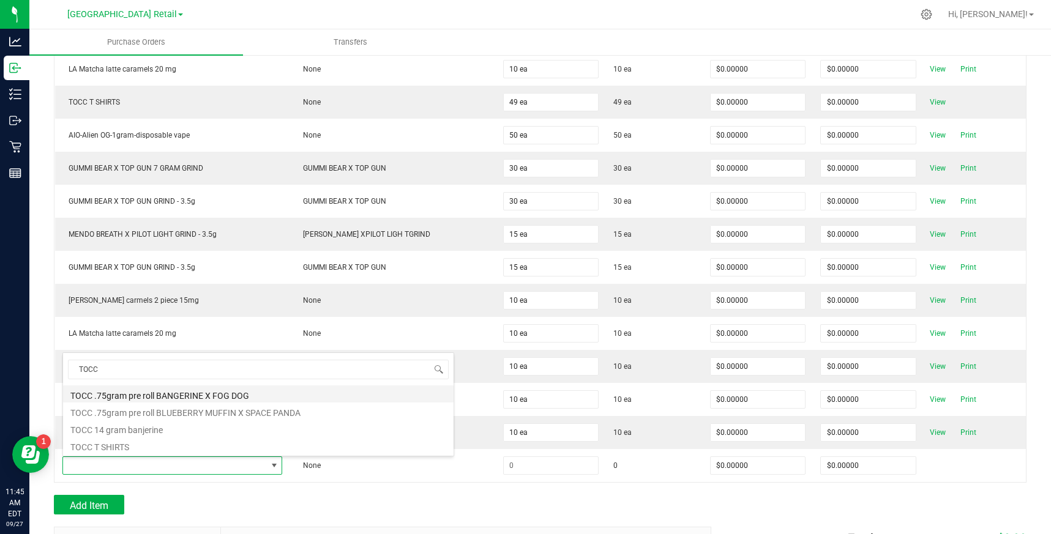
click at [203, 397] on li "TOCC .75gram pre roll BANGERINE X FOG DOG" at bounding box center [258, 394] width 390 height 17
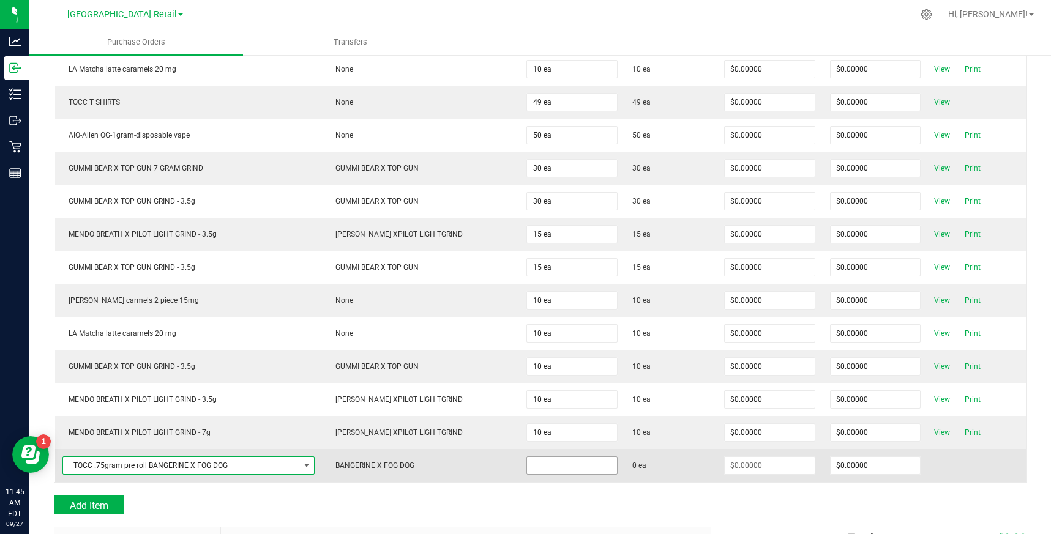
click at [547, 469] on input at bounding box center [572, 465] width 90 height 17
type input "20 ea"
click at [981, 472] on td at bounding box center [977, 465] width 98 height 33
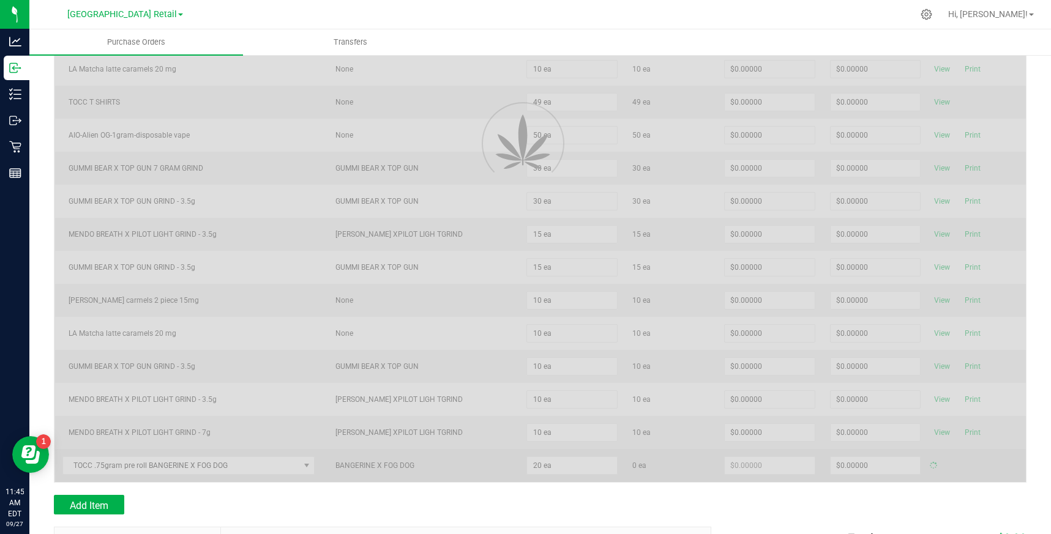
type input "$0.00000"
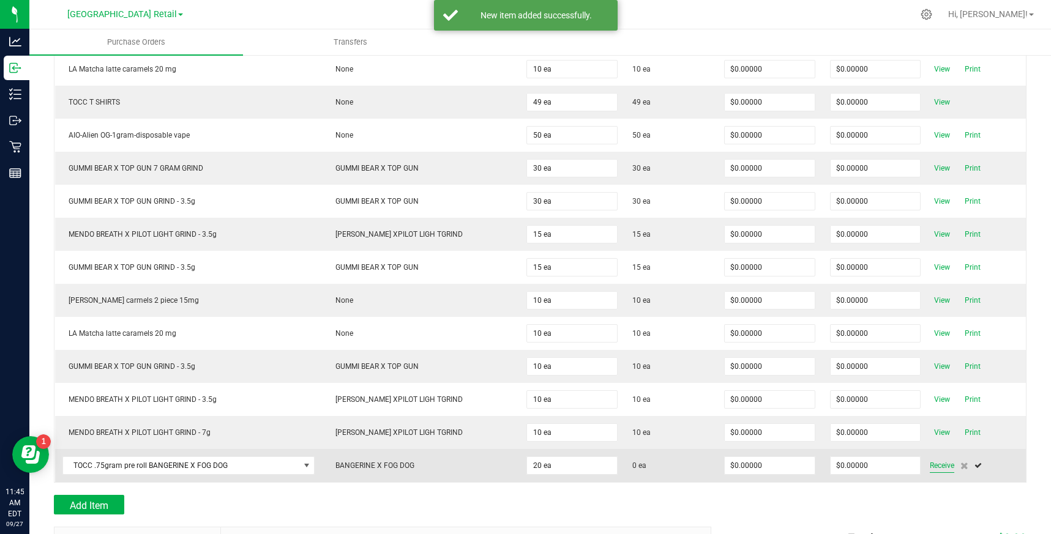
click at [930, 461] on span "Receive" at bounding box center [942, 465] width 24 height 15
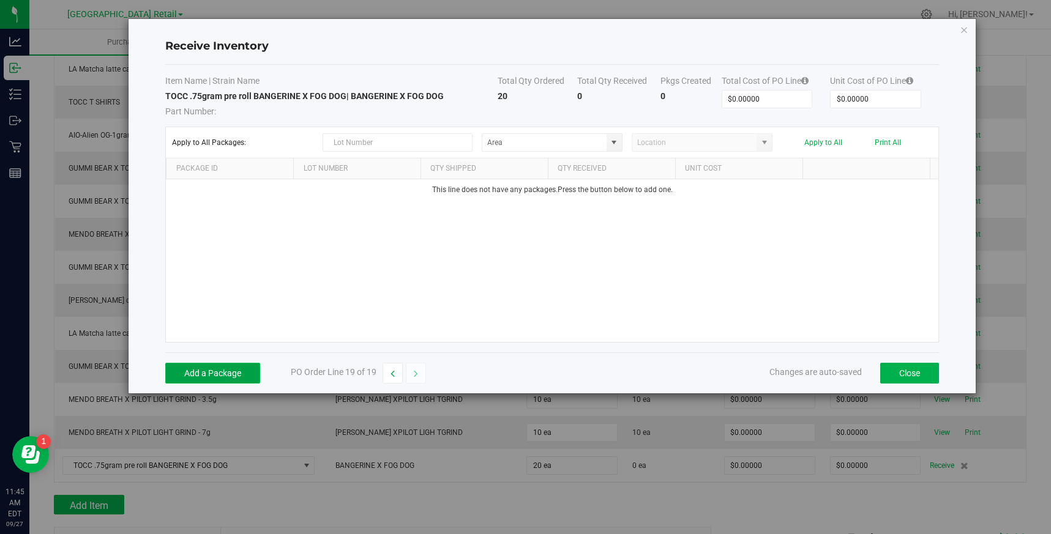
click at [239, 374] on button "Add a Package" at bounding box center [212, 373] width 95 height 21
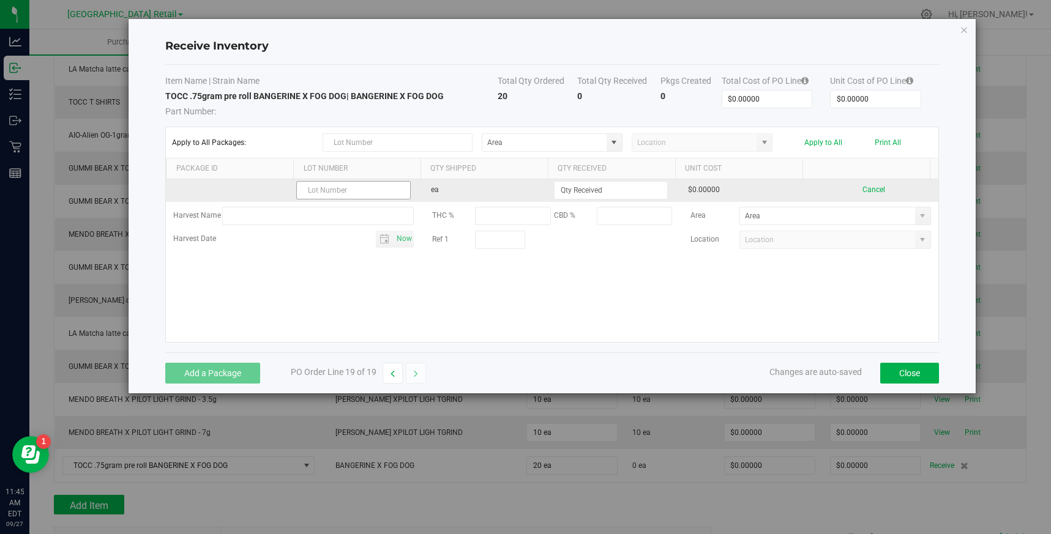
click at [371, 187] on input "text" at bounding box center [353, 190] width 114 height 18
type input "010050001"
click at [577, 193] on input at bounding box center [610, 190] width 113 height 17
type input "20 ea"
click at [905, 194] on kendo-grid-list "010050001 ea 20 ea $0.00000 Cancel Harvest Name THC % CBD % Area Harvest Date N…" at bounding box center [552, 260] width 772 height 163
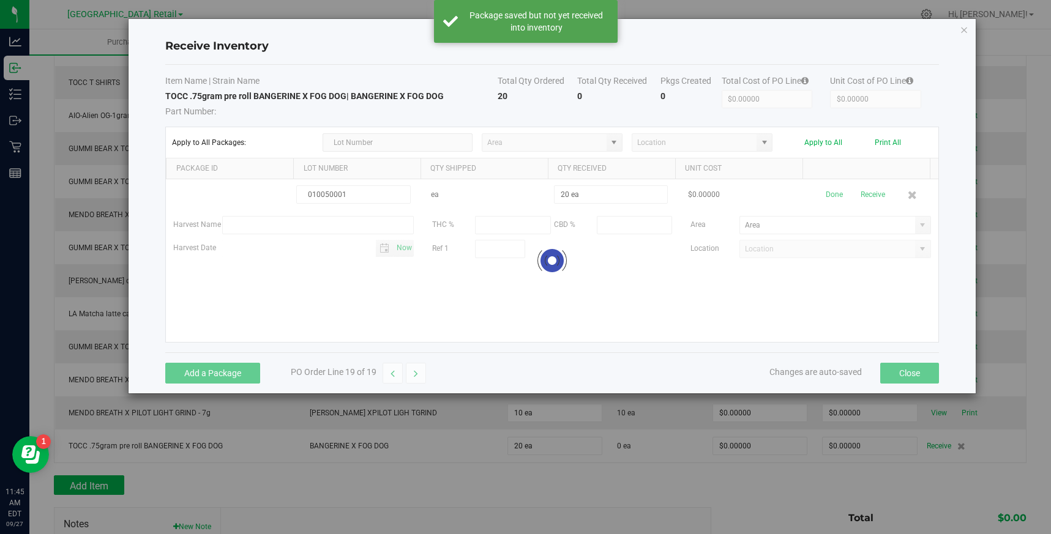
scroll to position [373, 0]
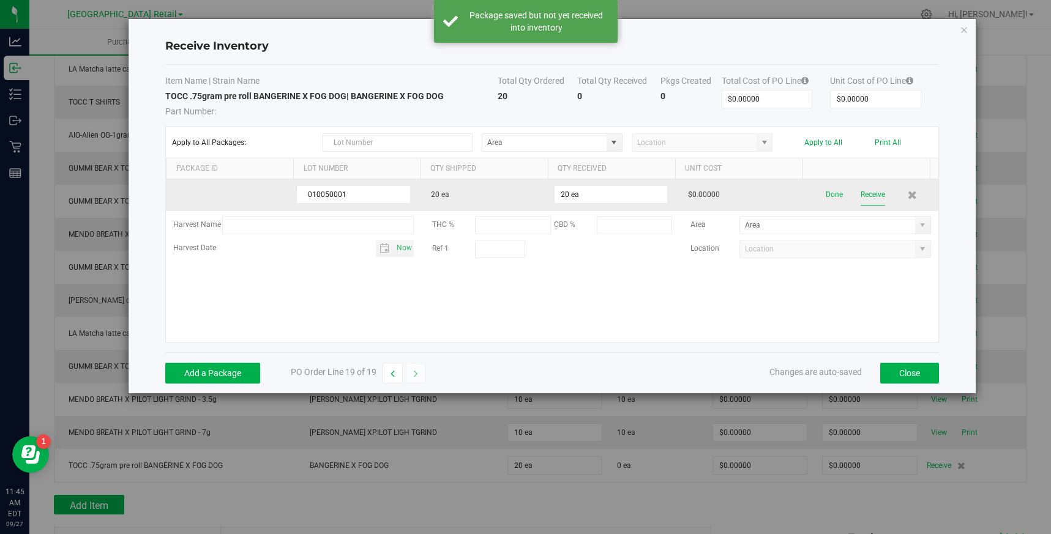
click at [861, 193] on button "Receive" at bounding box center [872, 194] width 24 height 21
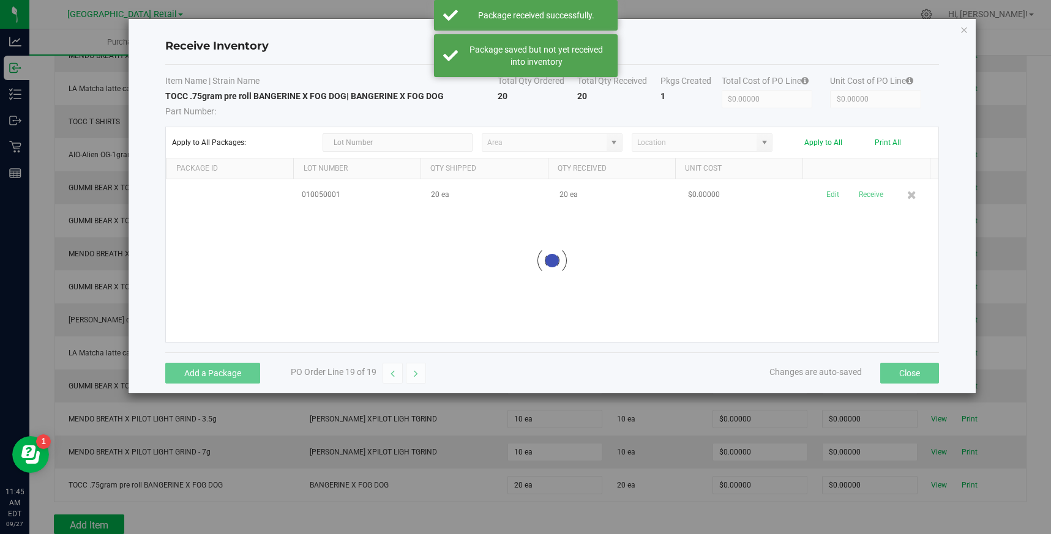
scroll to position [393, 0]
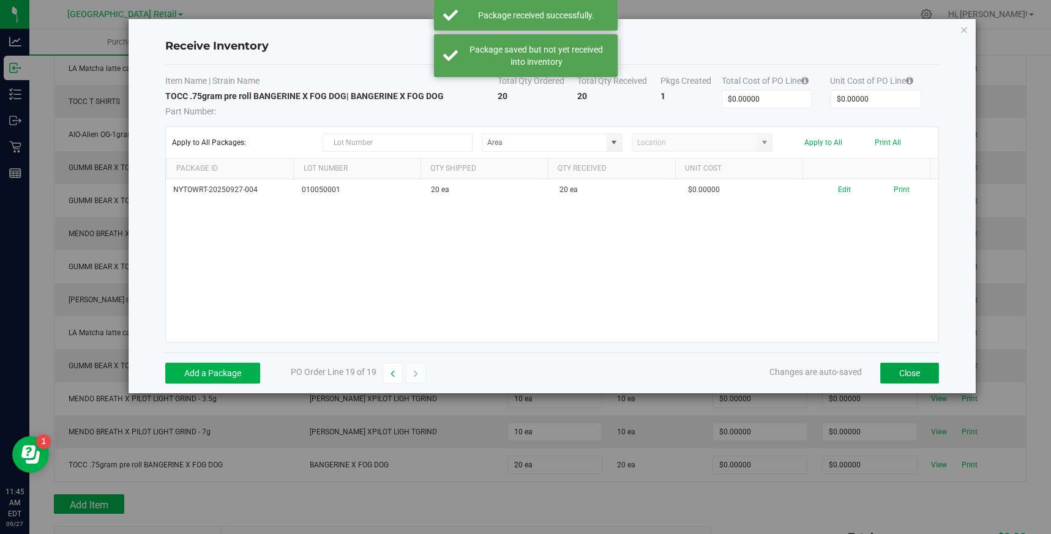
click at [908, 378] on button "Close" at bounding box center [909, 373] width 59 height 21
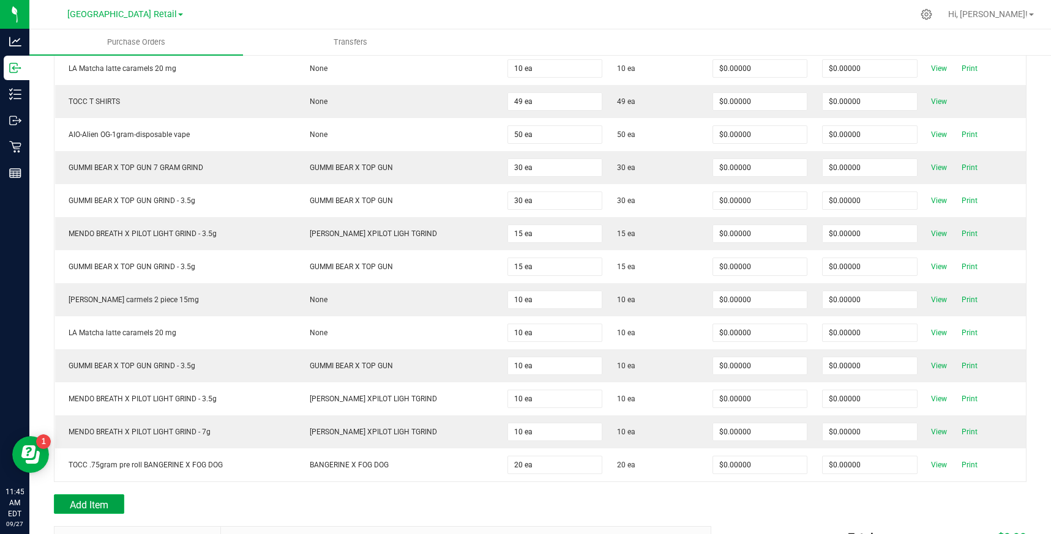
click at [93, 505] on span "Add Item" at bounding box center [89, 505] width 39 height 12
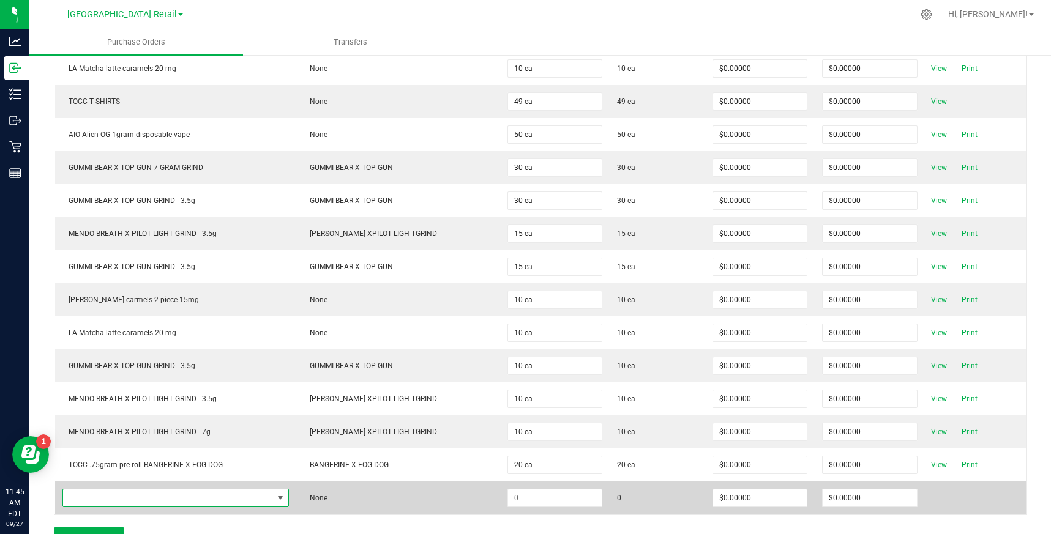
click at [275, 501] on span "NO DATA FOUND" at bounding box center [280, 498] width 10 height 10
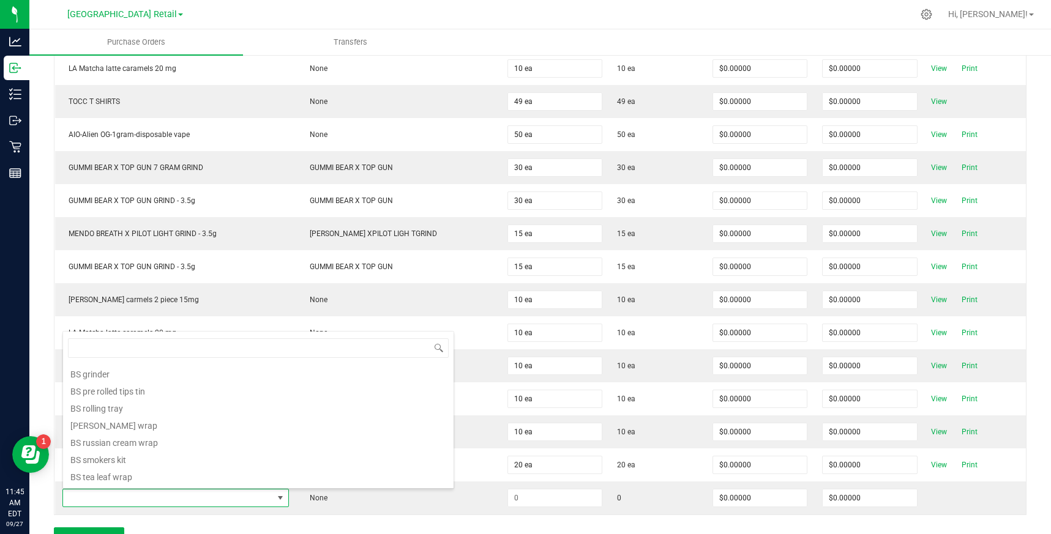
scroll to position [567, 0]
click at [85, 349] on input at bounding box center [258, 347] width 381 height 19
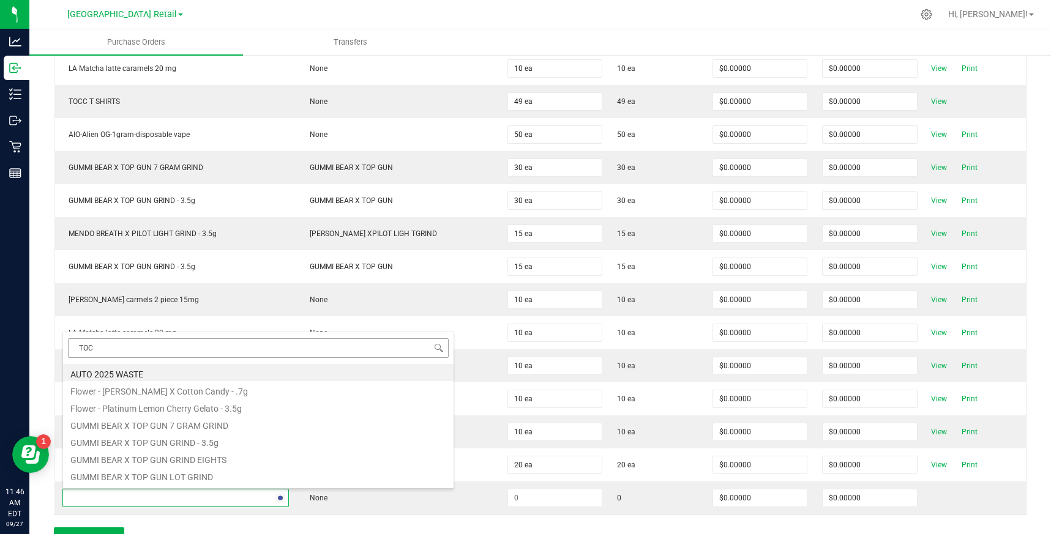
type input "TOCC"
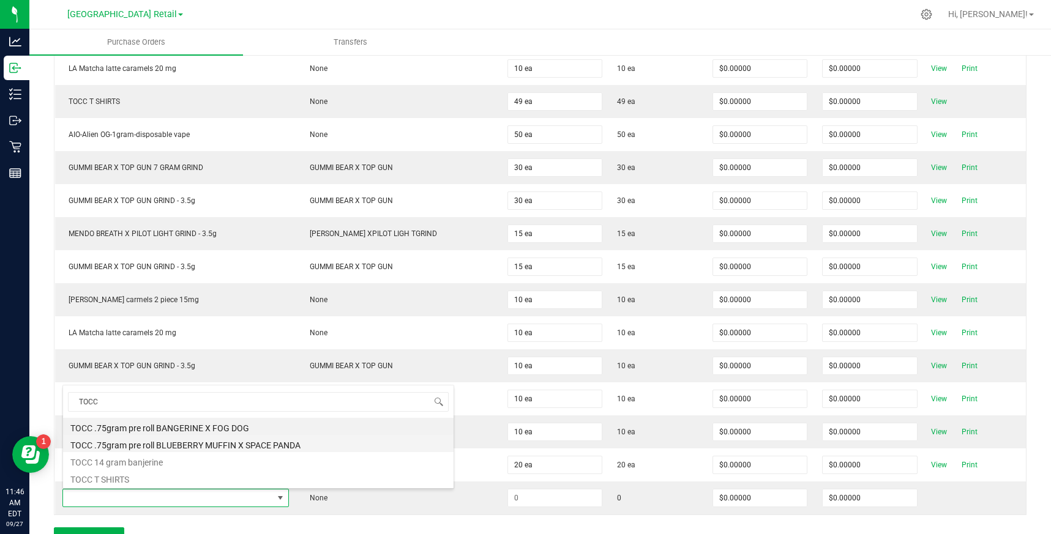
click at [239, 442] on li "TOCC .75gram pre roll BLUEBERRY MUFFIN X SPACE PANDA" at bounding box center [258, 443] width 390 height 17
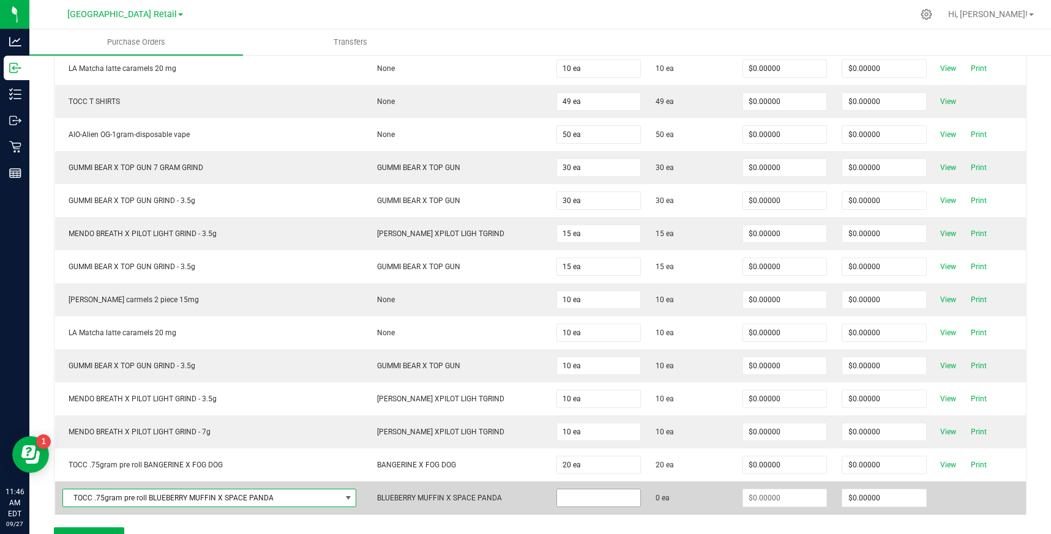
click at [578, 502] on input at bounding box center [599, 498] width 84 height 17
type input "20 ea"
click at [994, 500] on td at bounding box center [980, 498] width 92 height 33
type input "$0.00000"
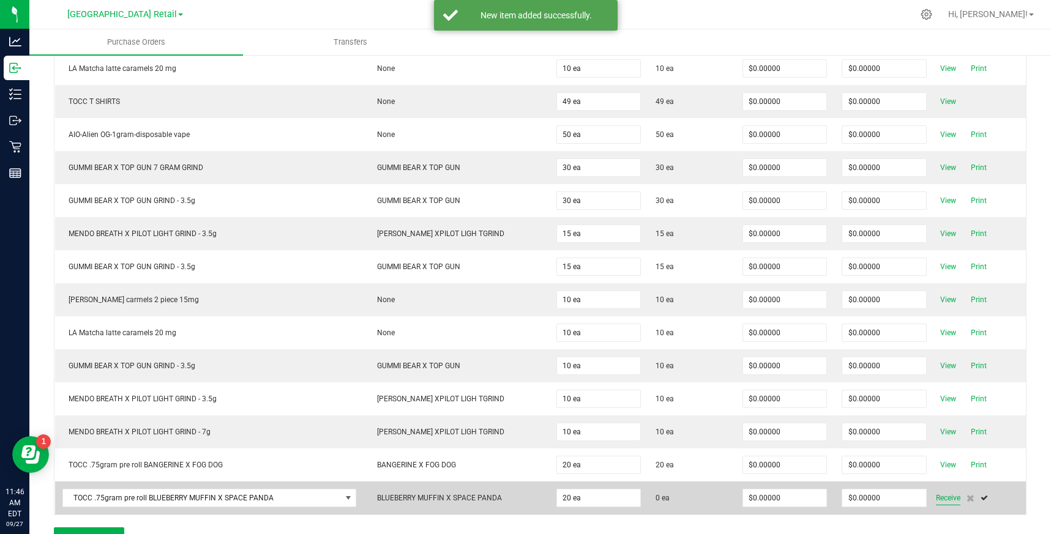
click at [941, 497] on span "Receive" at bounding box center [948, 498] width 24 height 15
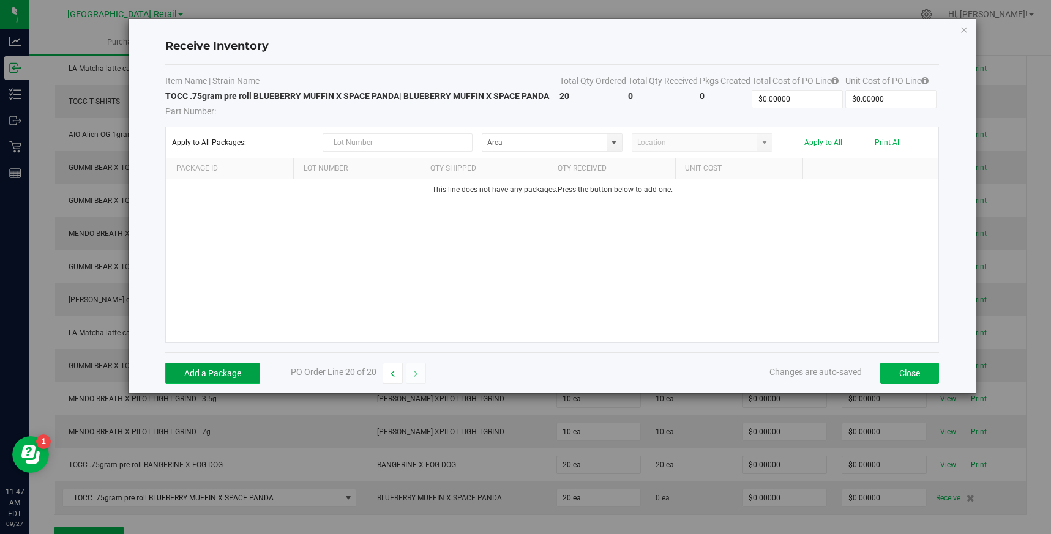
click at [214, 372] on button "Add a Package" at bounding box center [212, 373] width 95 height 21
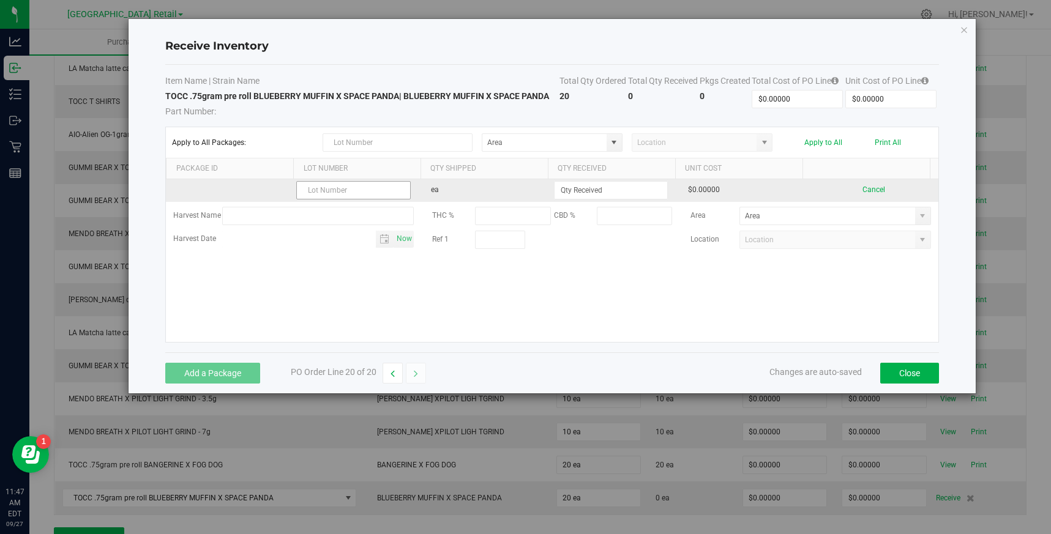
click at [348, 186] on input "text" at bounding box center [353, 190] width 114 height 18
type input "010070001"
click at [605, 192] on input at bounding box center [610, 190] width 113 height 17
type input "1"
type input "20 ea"
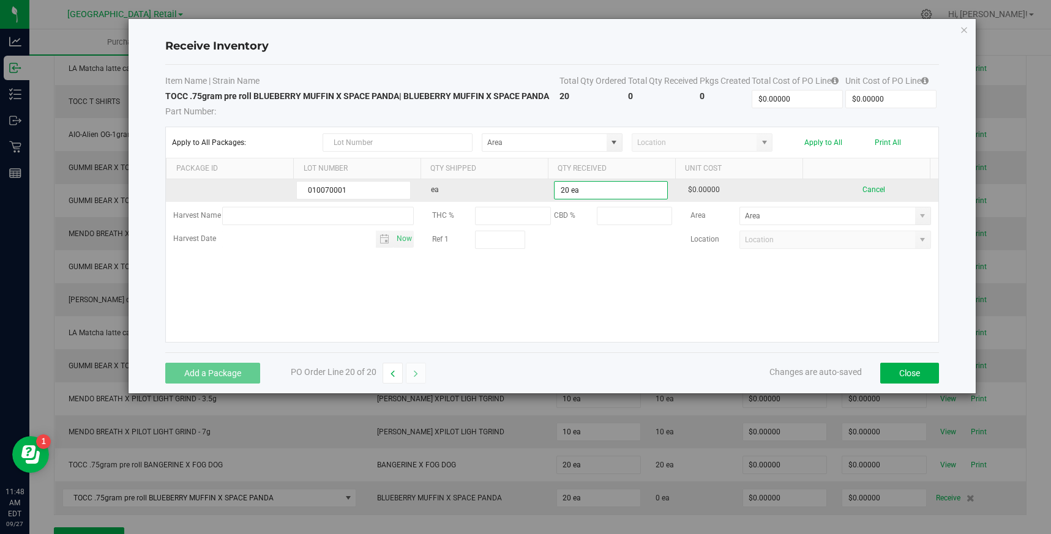
click at [885, 189] on kendo-grid-list "010070001 ea 20 ea $0.00000 Cancel Harvest Name THC % CBD % Area Harvest Date N…" at bounding box center [552, 260] width 772 height 163
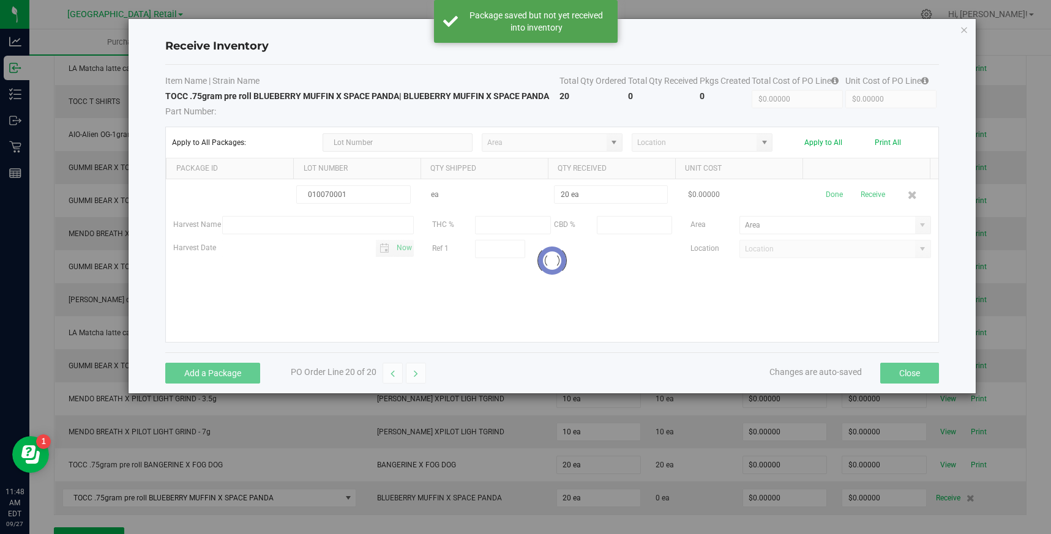
scroll to position [374, 0]
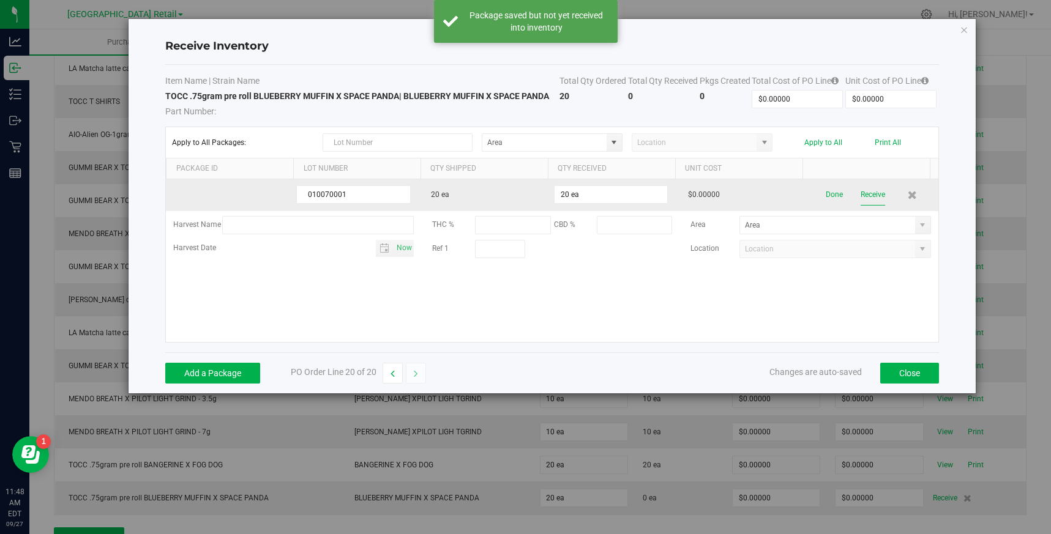
click at [862, 193] on button "Receive" at bounding box center [872, 194] width 24 height 21
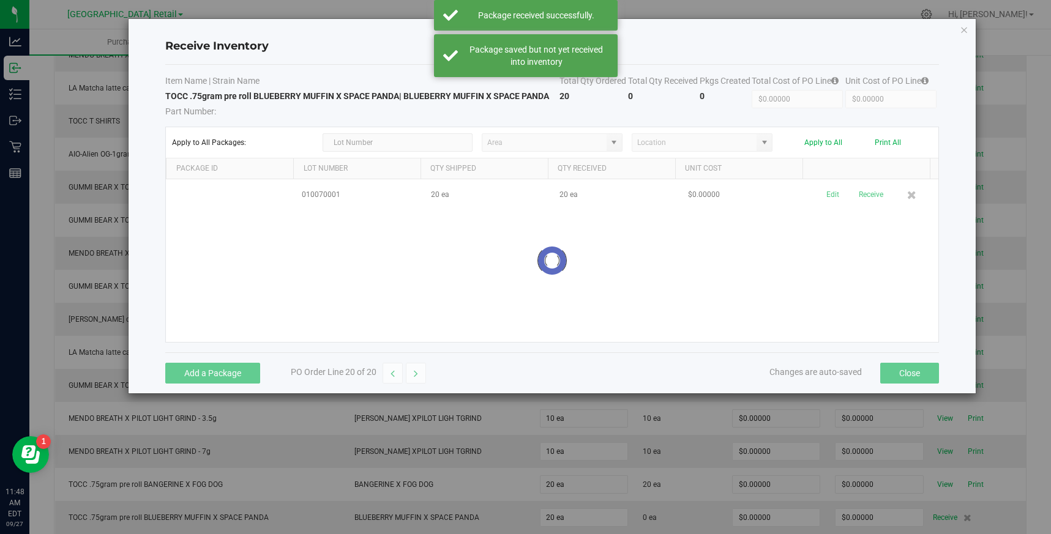
scroll to position [394, 0]
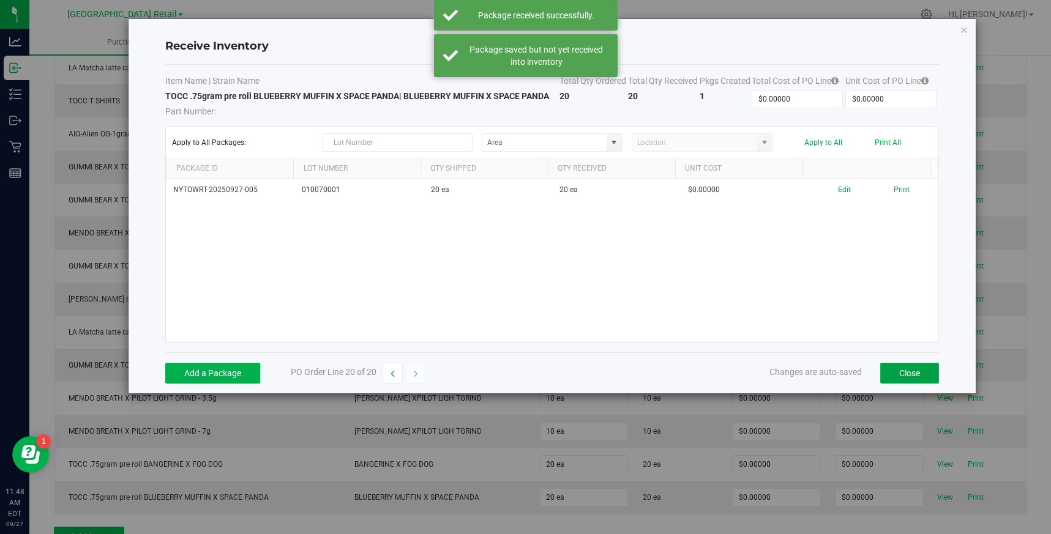
click at [919, 372] on button "Close" at bounding box center [909, 373] width 59 height 21
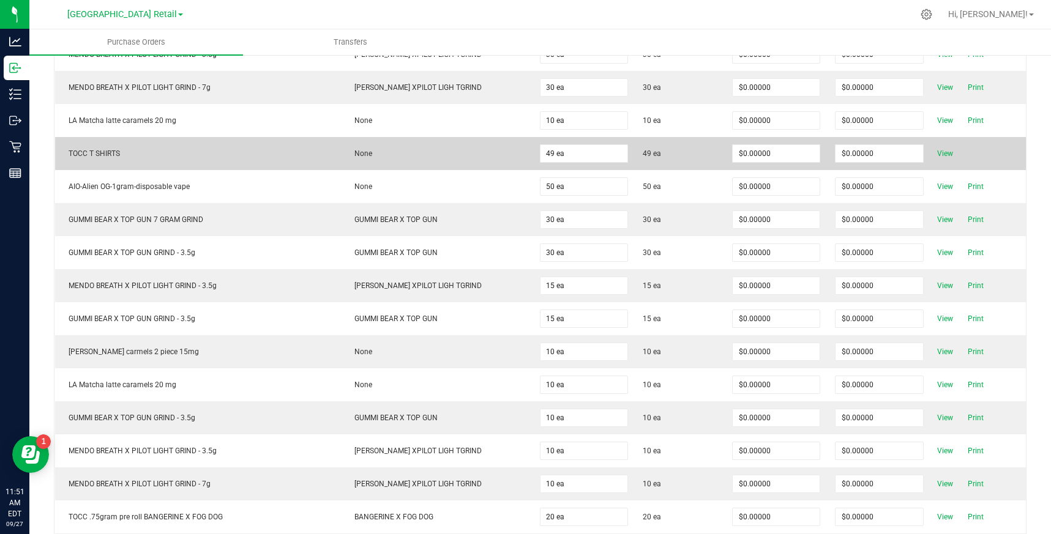
scroll to position [0, 0]
